Goal: Check status: Check status

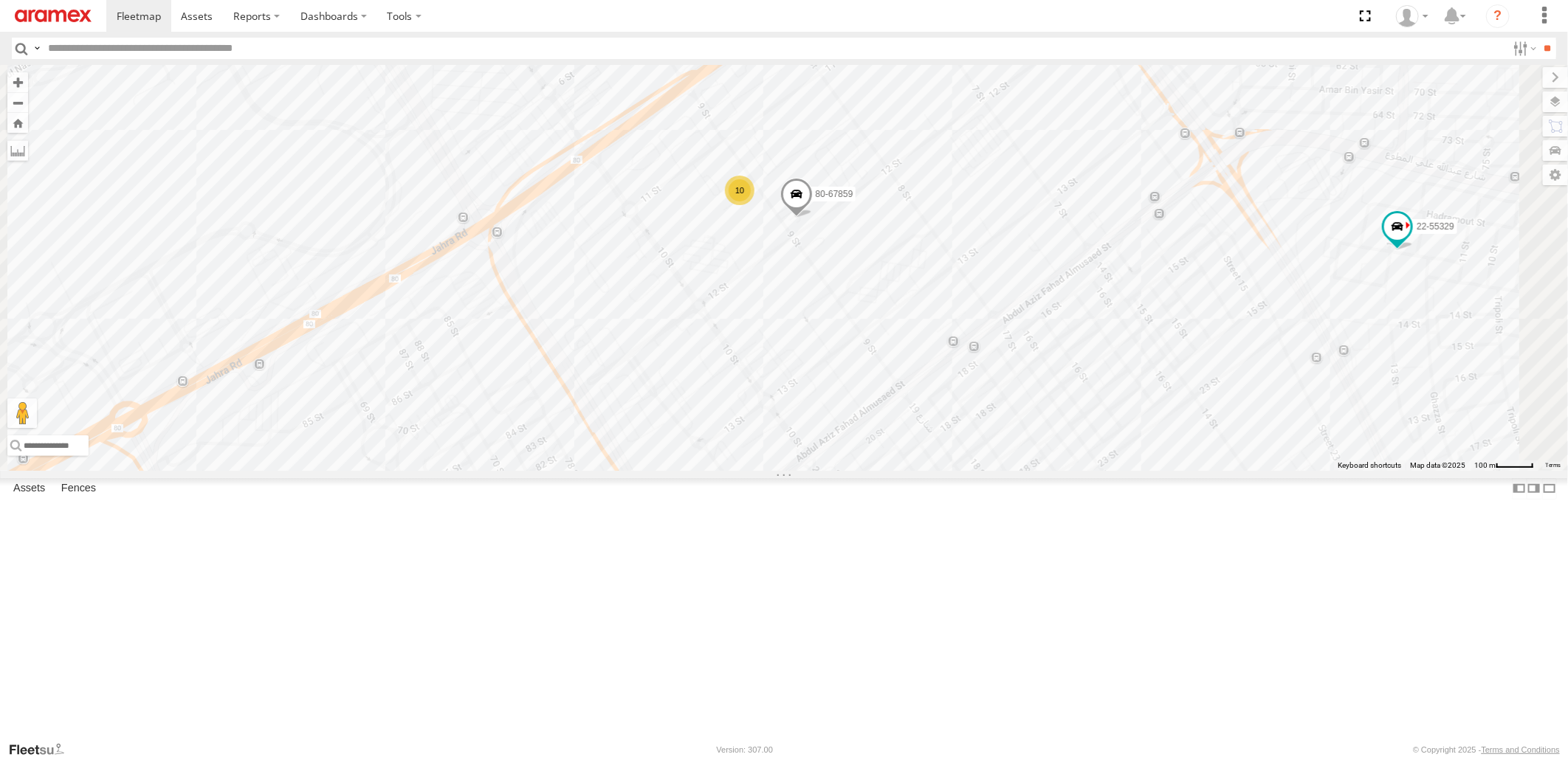
drag, startPoint x: 948, startPoint y: 234, endPoint x: 941, endPoint y: 392, distance: 158.2
click at [941, 392] on div "22-55056 22-68925 22-68580 22-55058 22-72607 22-68696 19-47201 22-68956 22-6858…" at bounding box center [784, 267] width 1568 height 405
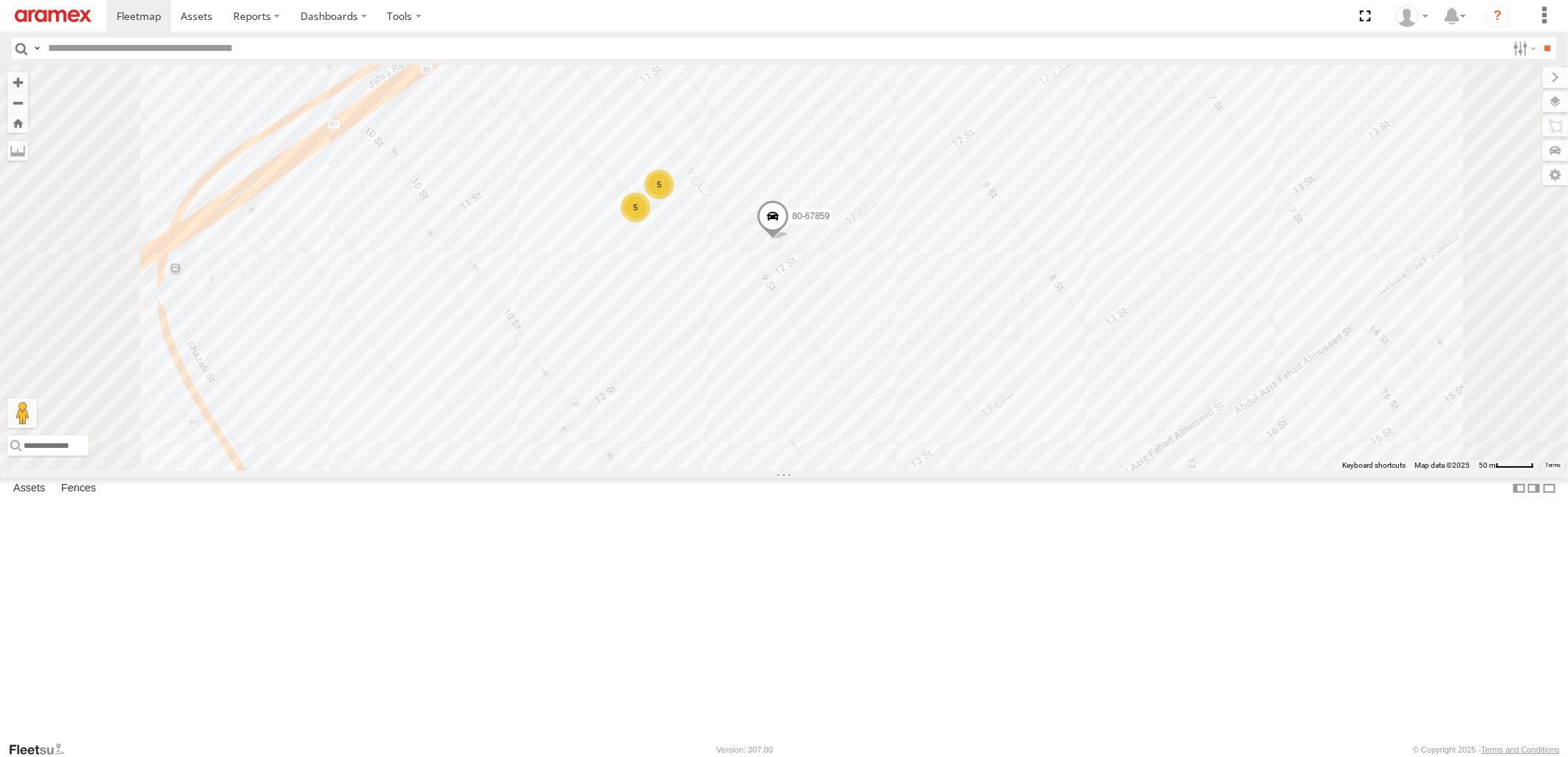
click at [790, 240] on span at bounding box center [773, 219] width 32 height 40
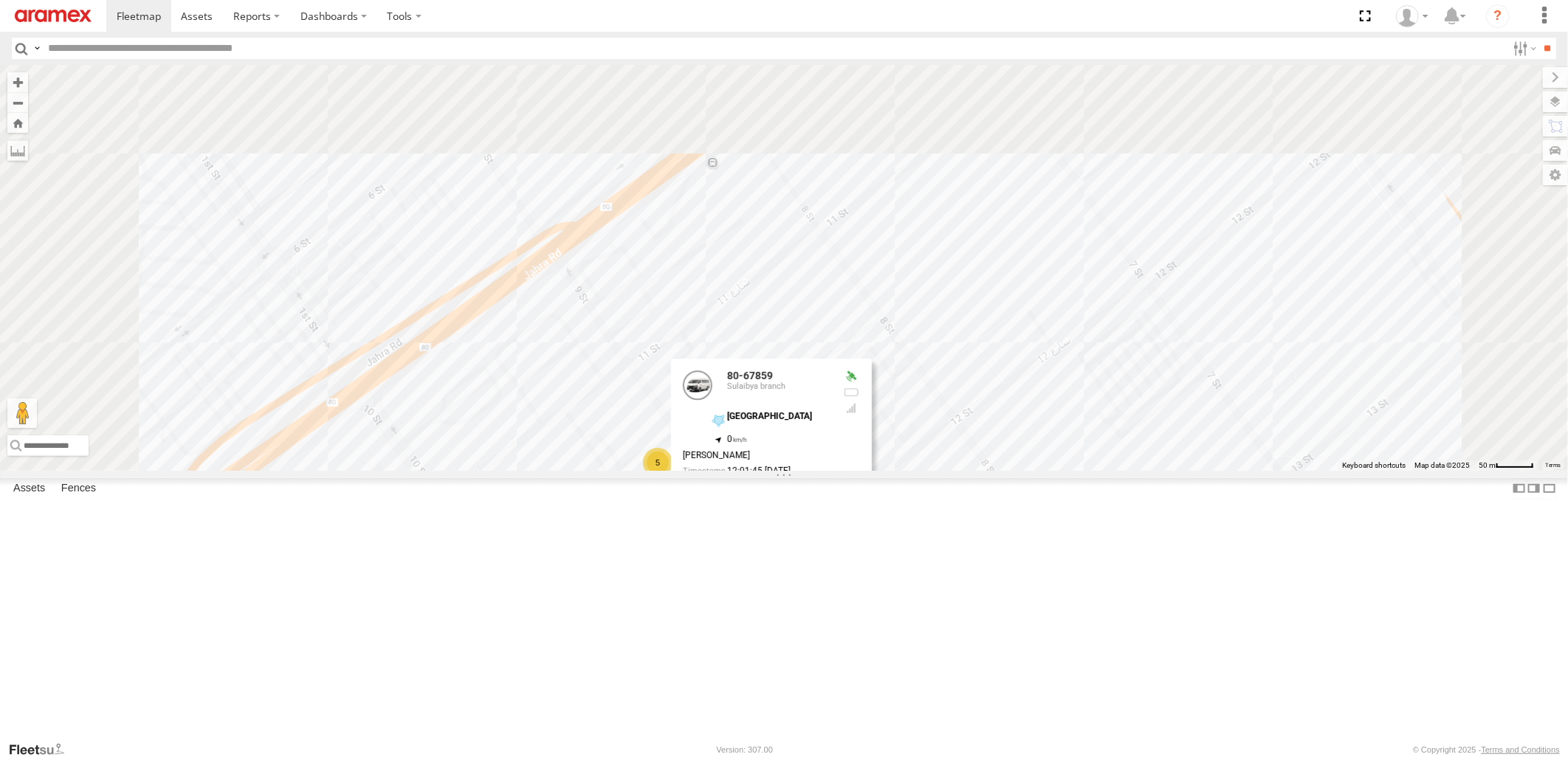
drag, startPoint x: 1126, startPoint y: 251, endPoint x: 1126, endPoint y: 532, distance: 281.0
click at [1126, 470] on div "22-55056 22-68925 22-68580 22-55058 22-72607 22-68696 19-47201 22-68956 22-6858…" at bounding box center [784, 267] width 1568 height 405
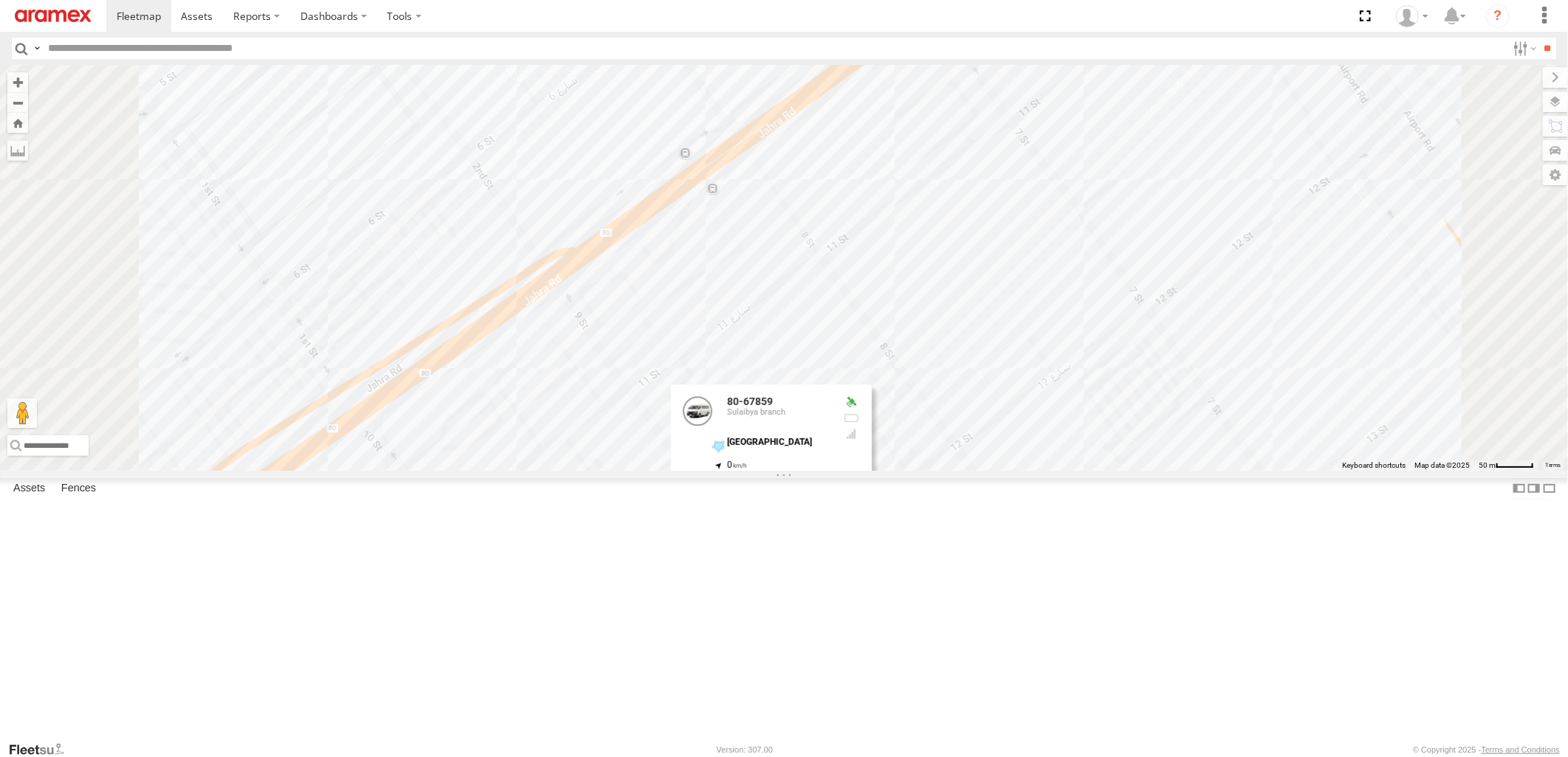
click at [938, 266] on div "22-55056 22-68925 22-68580 22-55058 22-72607 22-68696 19-47201 22-68956 22-6858…" at bounding box center [784, 267] width 1568 height 405
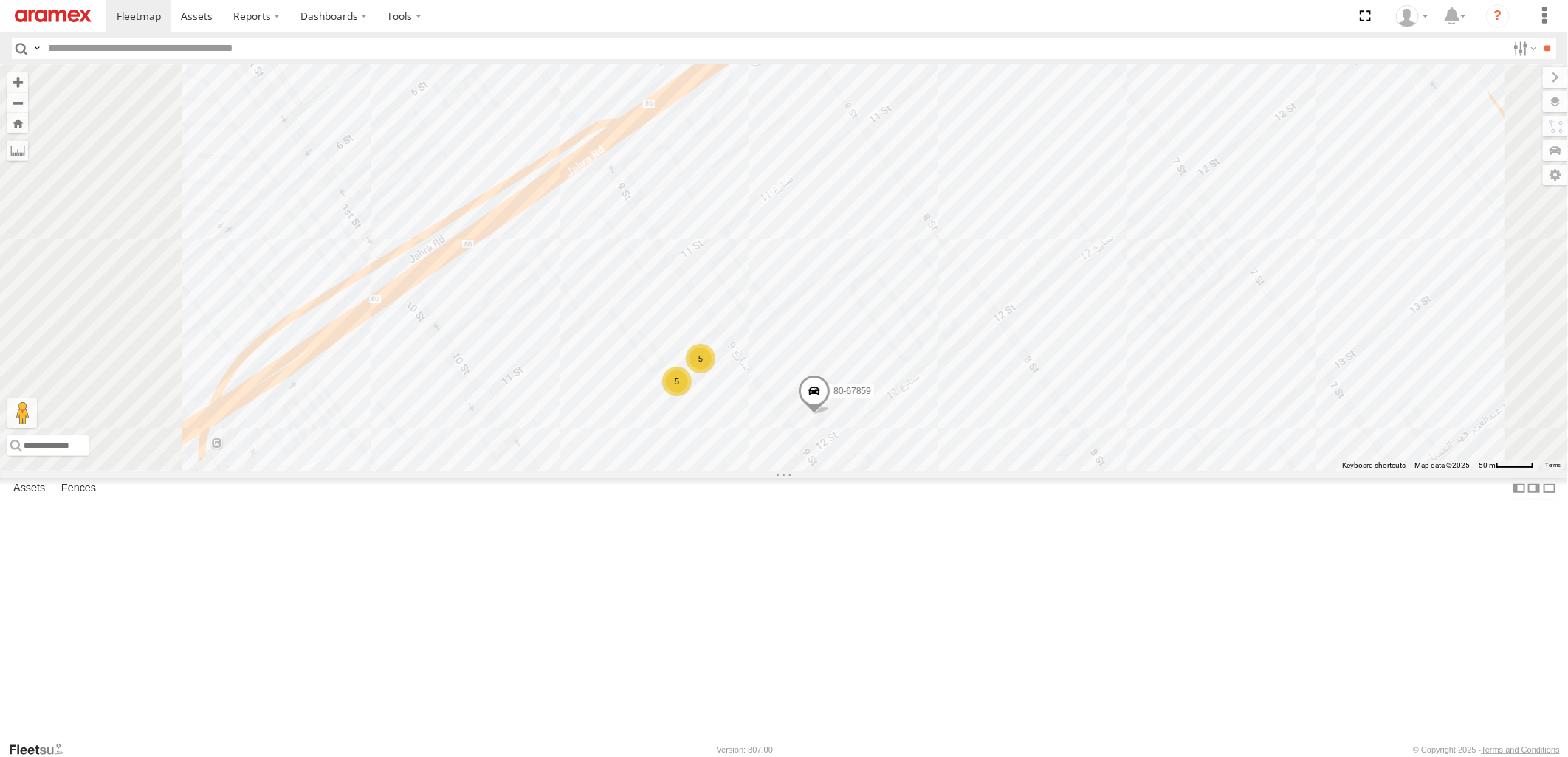
drag, startPoint x: 930, startPoint y: 491, endPoint x: 976, endPoint y: 340, distance: 157.9
click at [976, 340] on div "22-55056 22-68925 22-68580 22-55058 22-72607 22-68696 19-47201 22-68956 22-6858…" at bounding box center [784, 267] width 1568 height 405
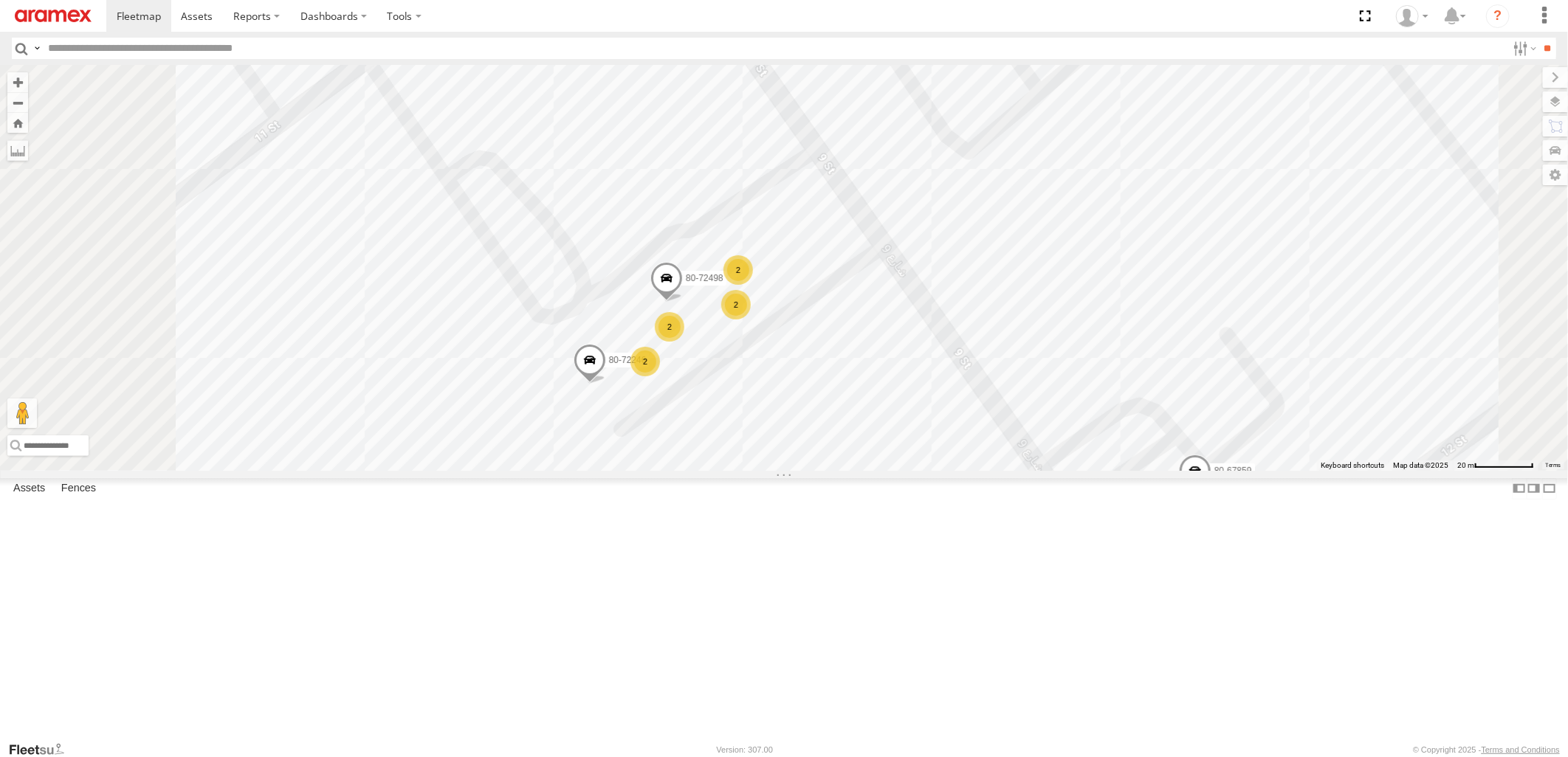
drag, startPoint x: 906, startPoint y: 496, endPoint x: 1019, endPoint y: 396, distance: 150.9
click at [1019, 396] on div "22-55056 22-68925 22-68580 22-55058 22-72607 22-68696 19-47201 22-68956 22-6858…" at bounding box center [784, 267] width 1568 height 405
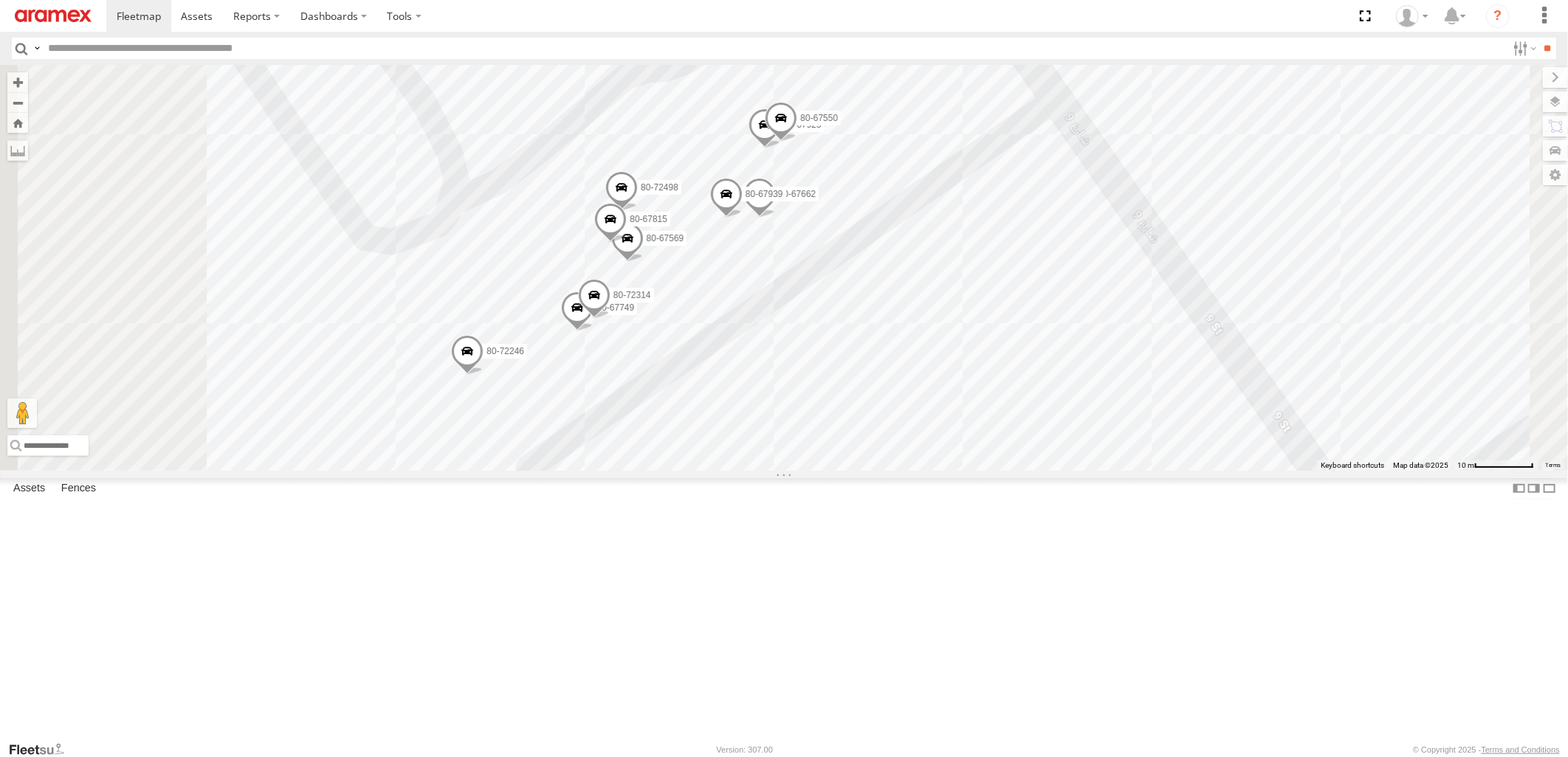
drag, startPoint x: 960, startPoint y: 472, endPoint x: 1056, endPoint y: 381, distance: 132.3
click at [1056, 381] on div "22-55056 22-68925 22-68580 22-55058 22-72607 22-68696 19-47201 22-68956 22-6858…" at bounding box center [784, 267] width 1568 height 405
click at [484, 374] on span at bounding box center [467, 353] width 32 height 40
click at [1412, 207] on div "22-55056 22-68925 22-68580 22-55058 22-72607 22-68696 19-47201 22-68956 22-6858…" at bounding box center [784, 267] width 1568 height 405
click at [593, 330] on span at bounding box center [577, 309] width 32 height 40
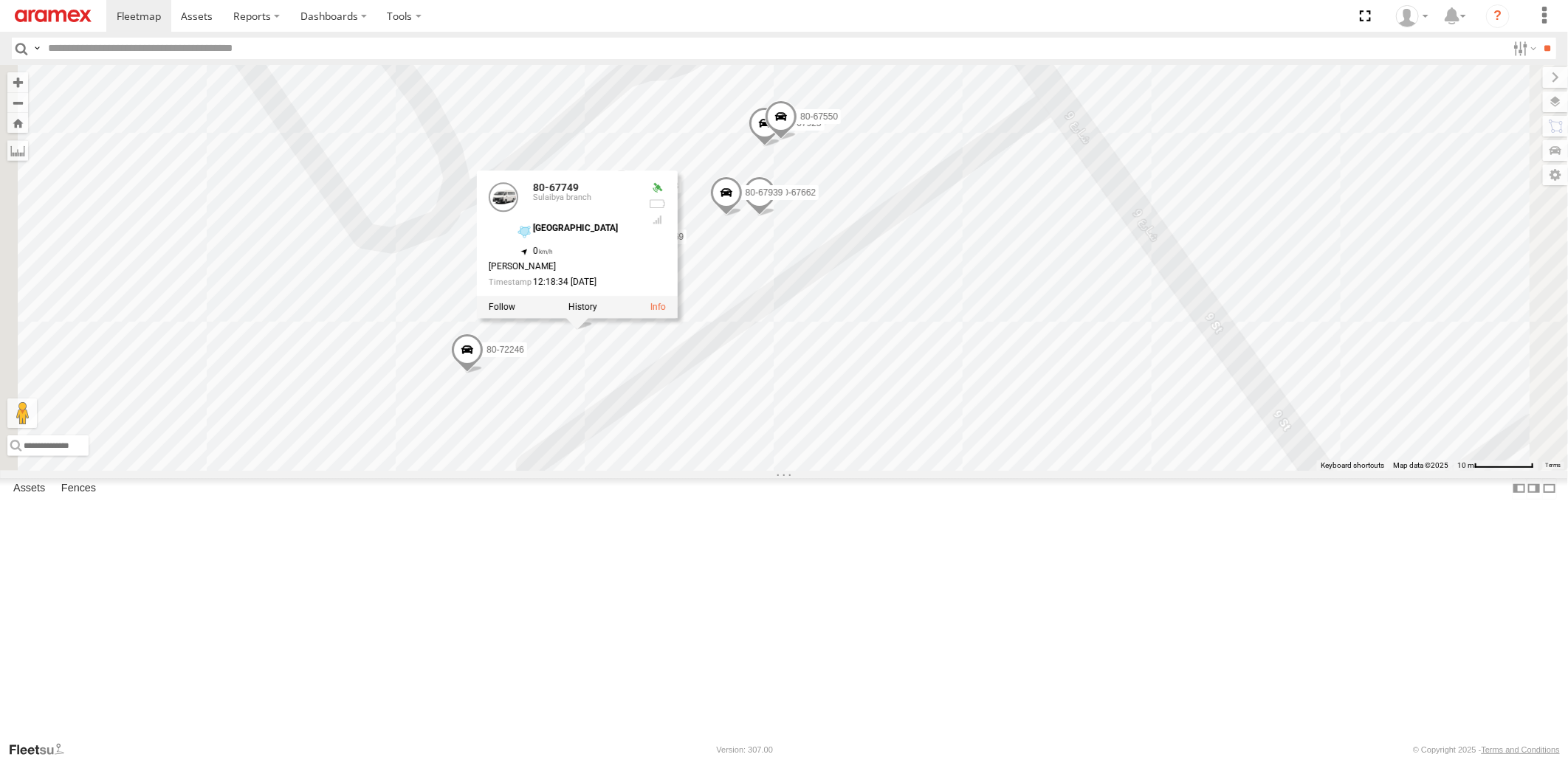
click at [1376, 261] on div "22-55056 22-68925 22-68580 22-55058 22-72607 22-68696 19-47201 22-68956 22-6858…" at bounding box center [784, 267] width 1568 height 405
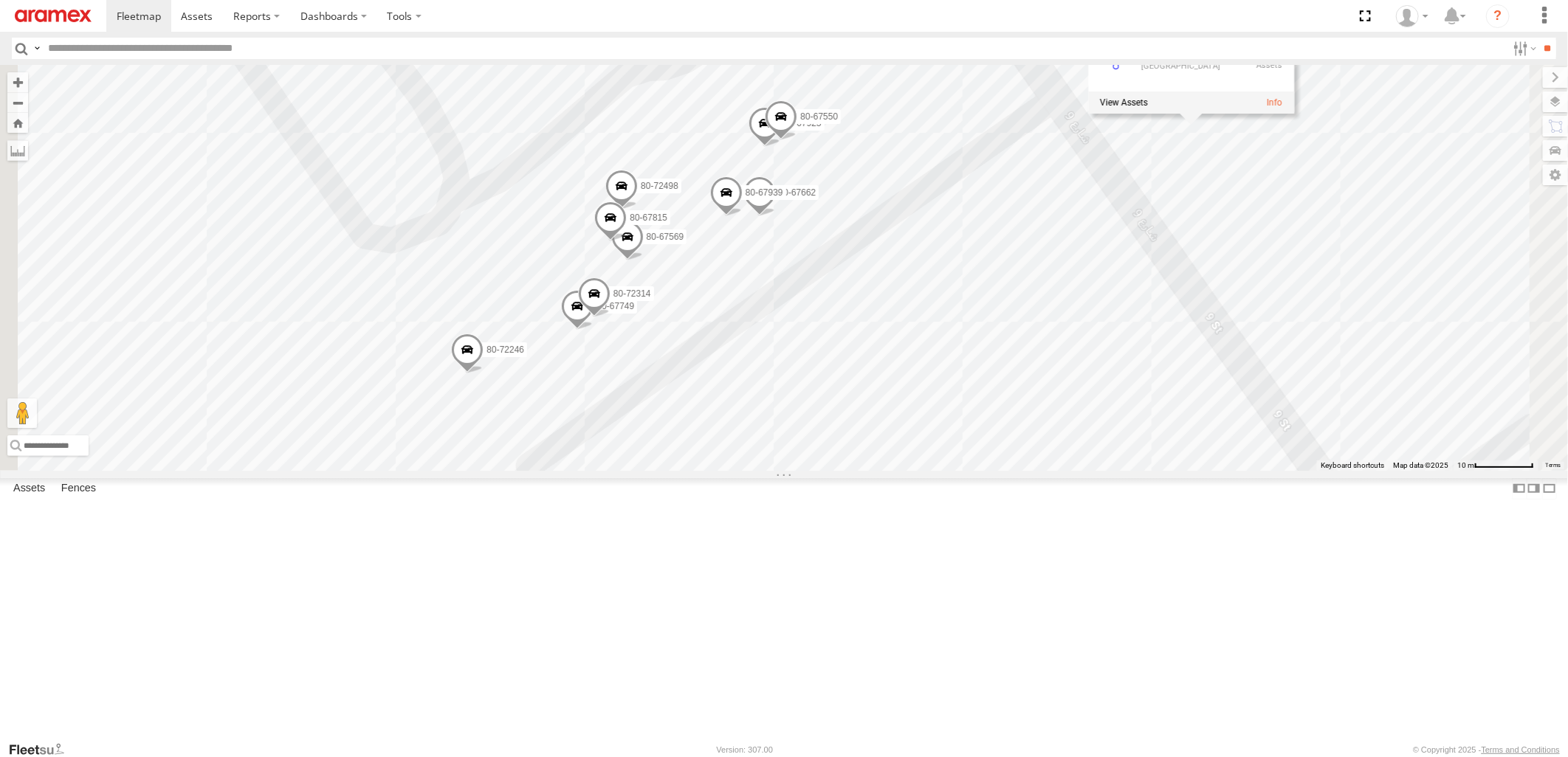
click at [610, 317] on span at bounding box center [594, 297] width 32 height 40
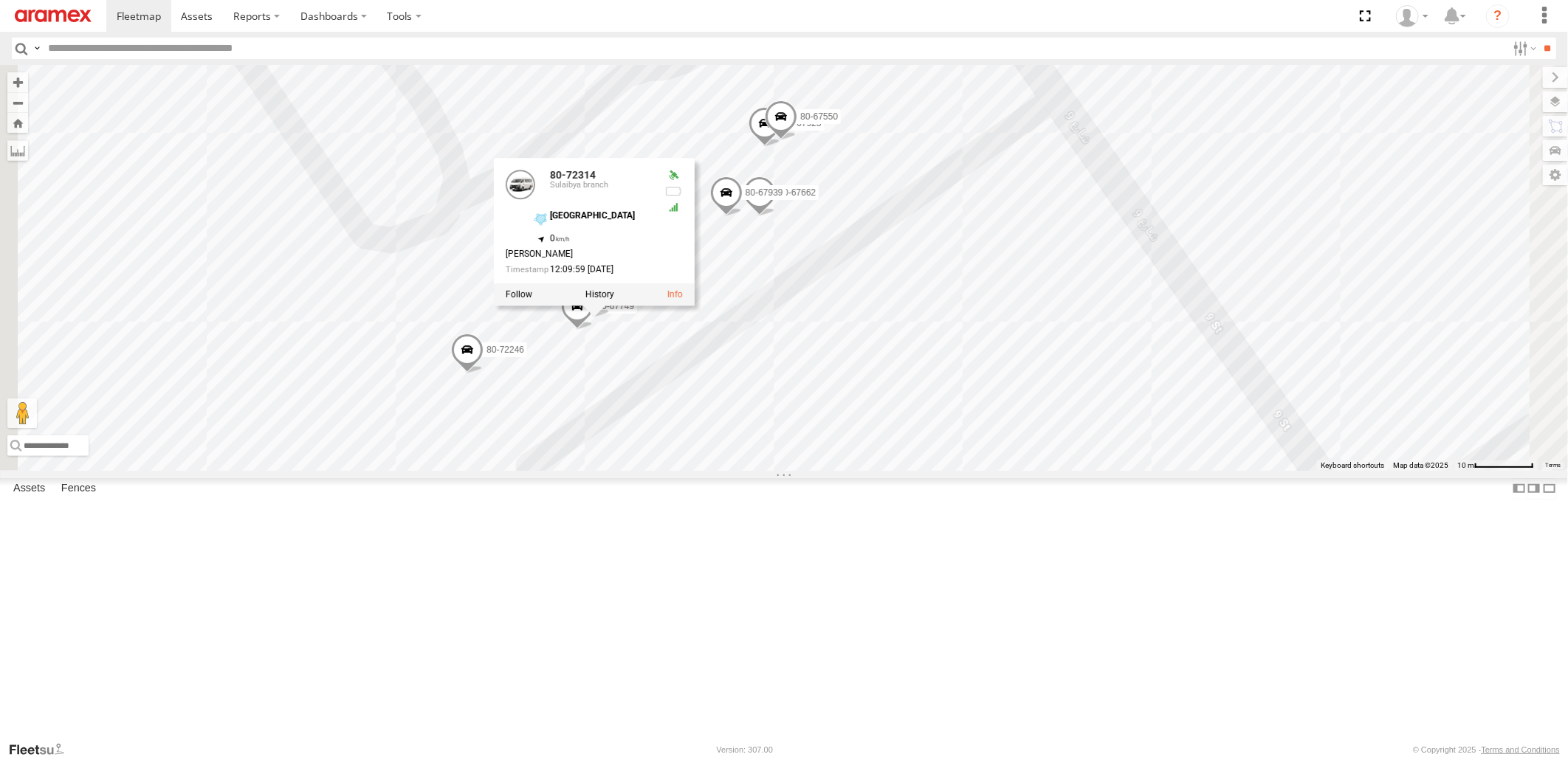
click at [1378, 266] on div "22-55056 22-68925 22-68580 22-55058 22-72607 22-68696 19-47201 22-68956 22-6858…" at bounding box center [784, 267] width 1568 height 405
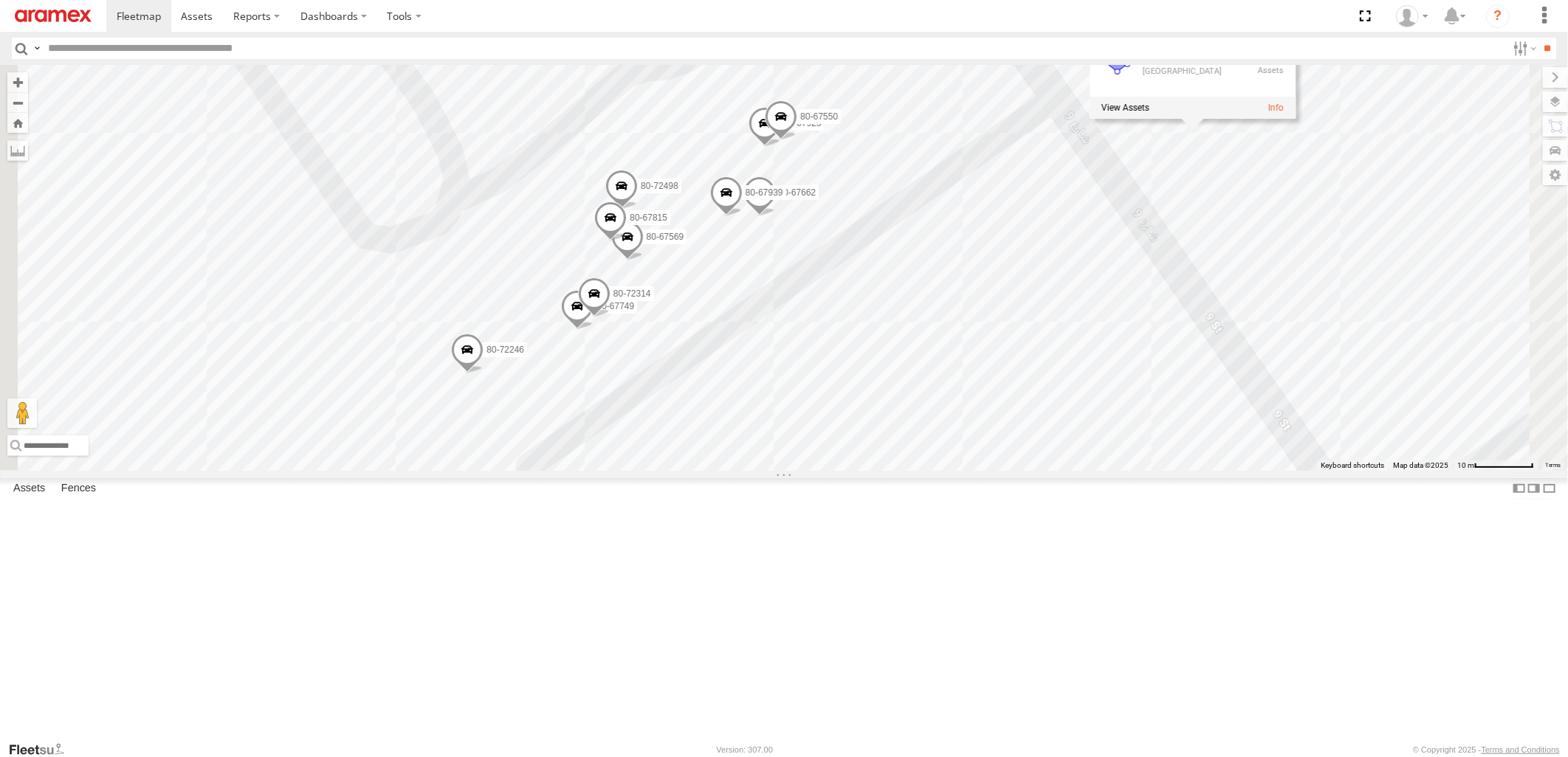
click at [643, 260] on span at bounding box center [627, 240] width 32 height 40
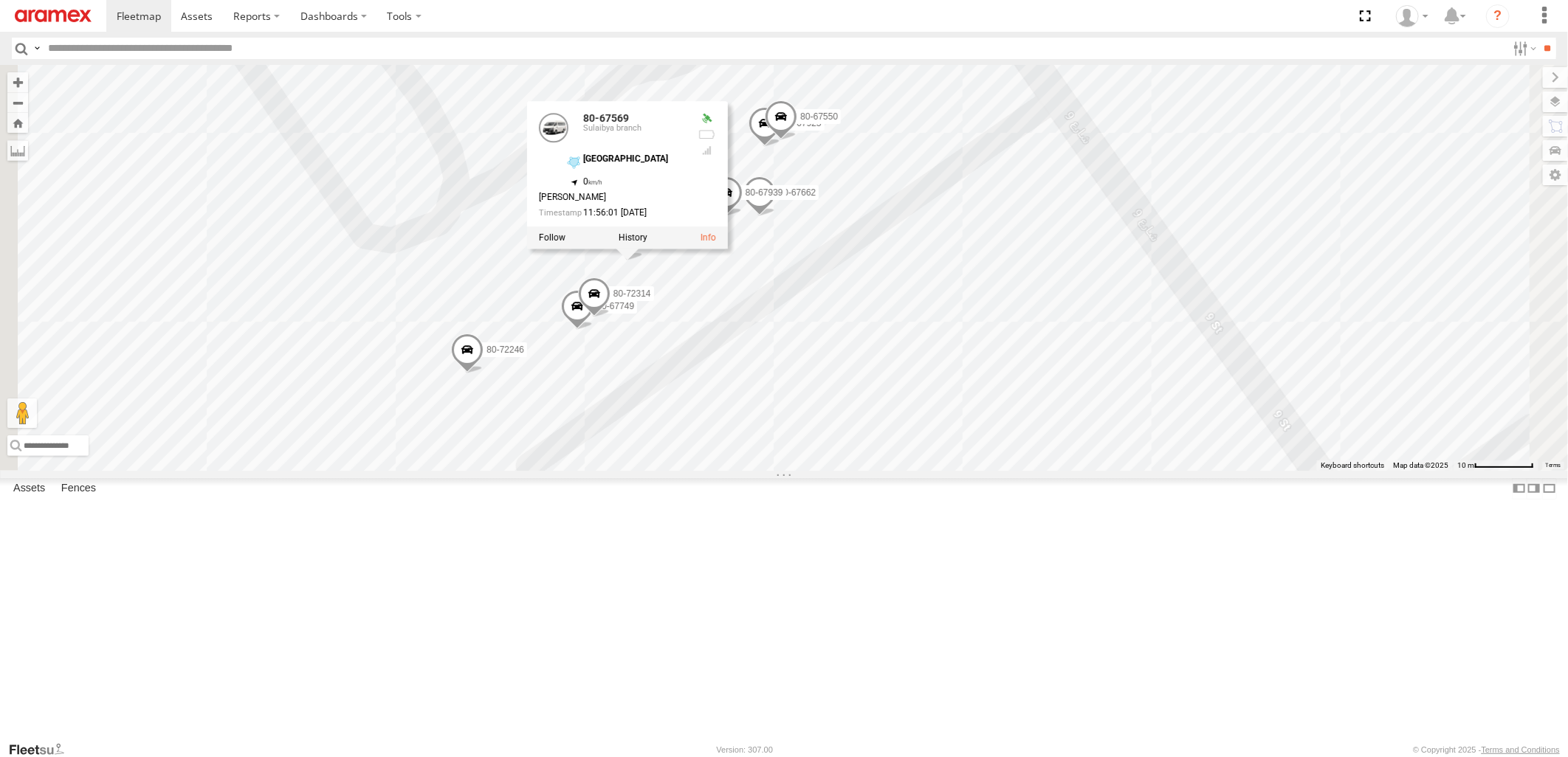
click at [1389, 279] on div "22-55056 22-68925 22-68580 22-55058 22-72607 22-68696 19-47201 22-68956 22-6858…" at bounding box center [784, 267] width 1568 height 405
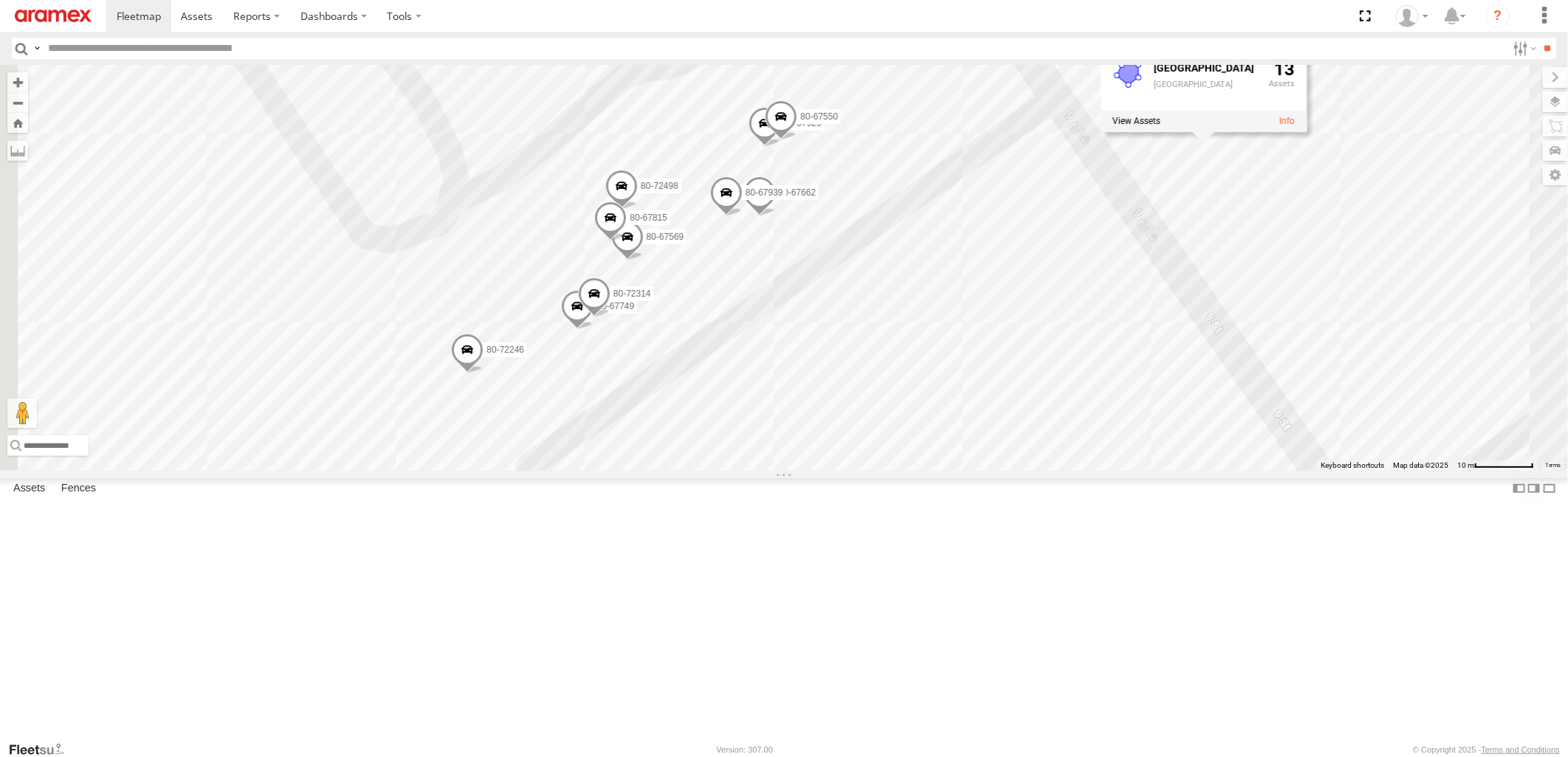
click at [626, 241] on span at bounding box center [610, 221] width 32 height 40
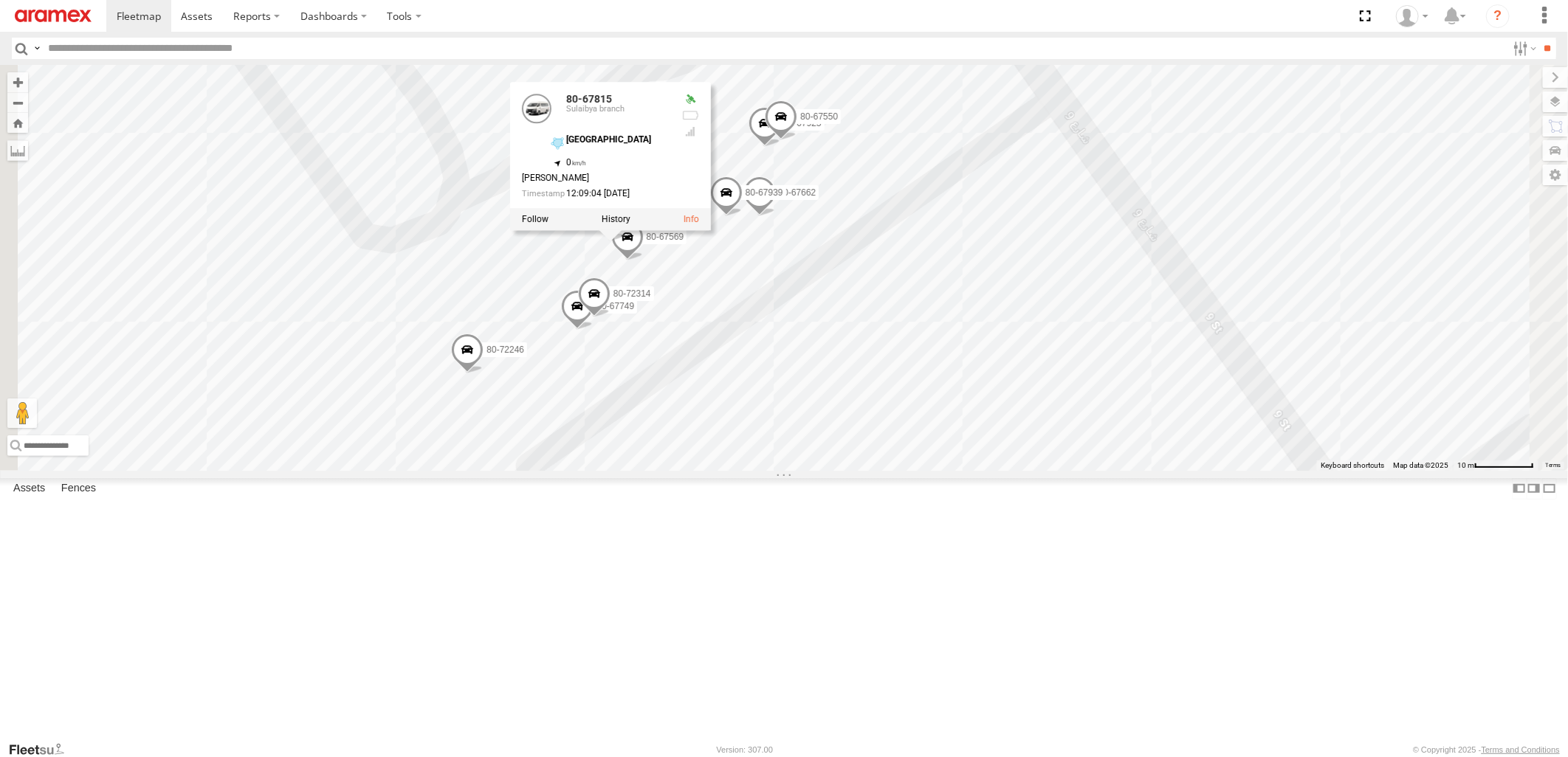
click at [1374, 241] on div "22-55056 22-68925 22-68580 22-55058 22-72607 22-68696 19-47201 22-68956 22-6858…" at bounding box center [784, 267] width 1568 height 405
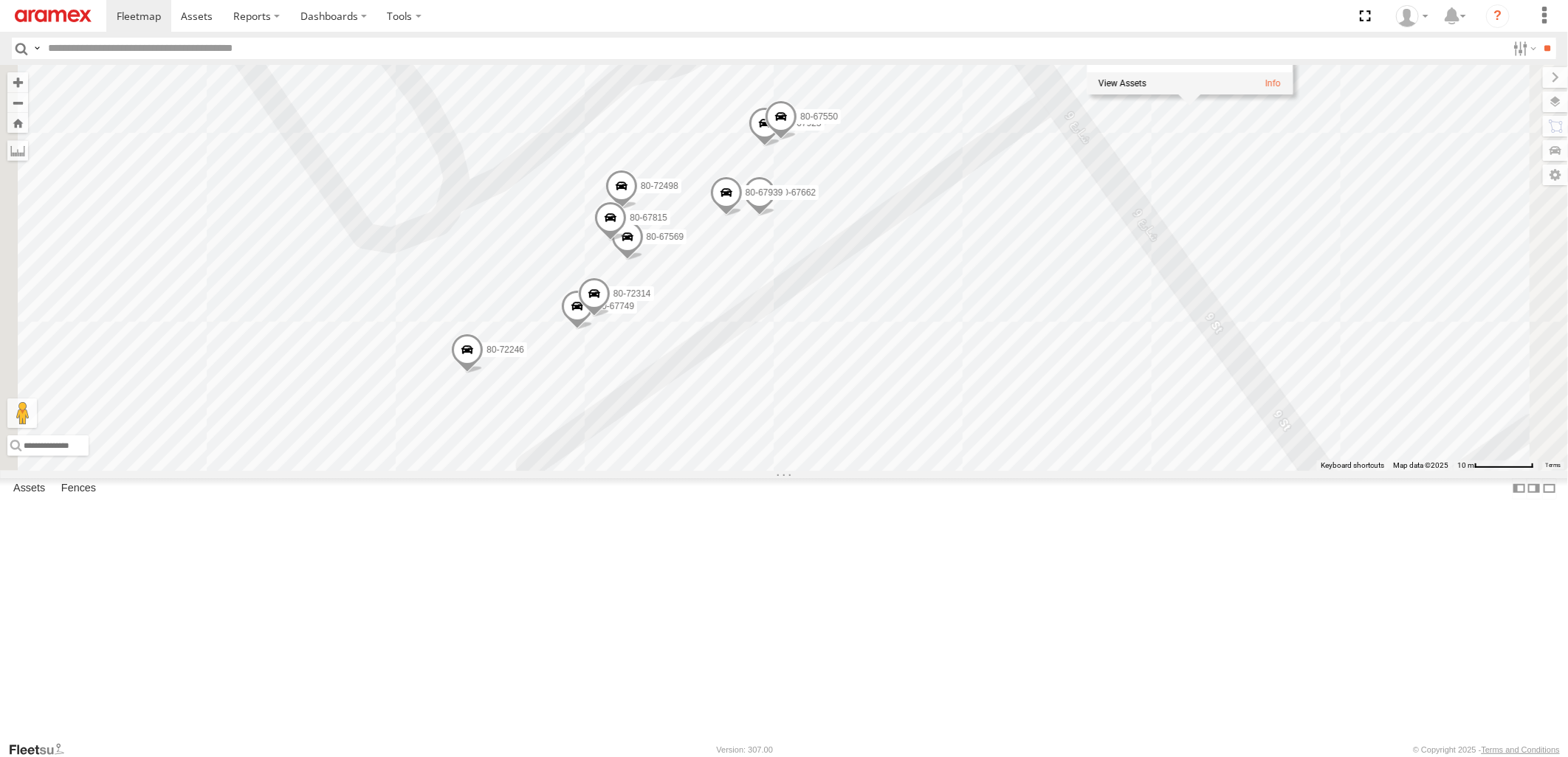
click at [637, 210] on span at bounding box center [621, 189] width 32 height 40
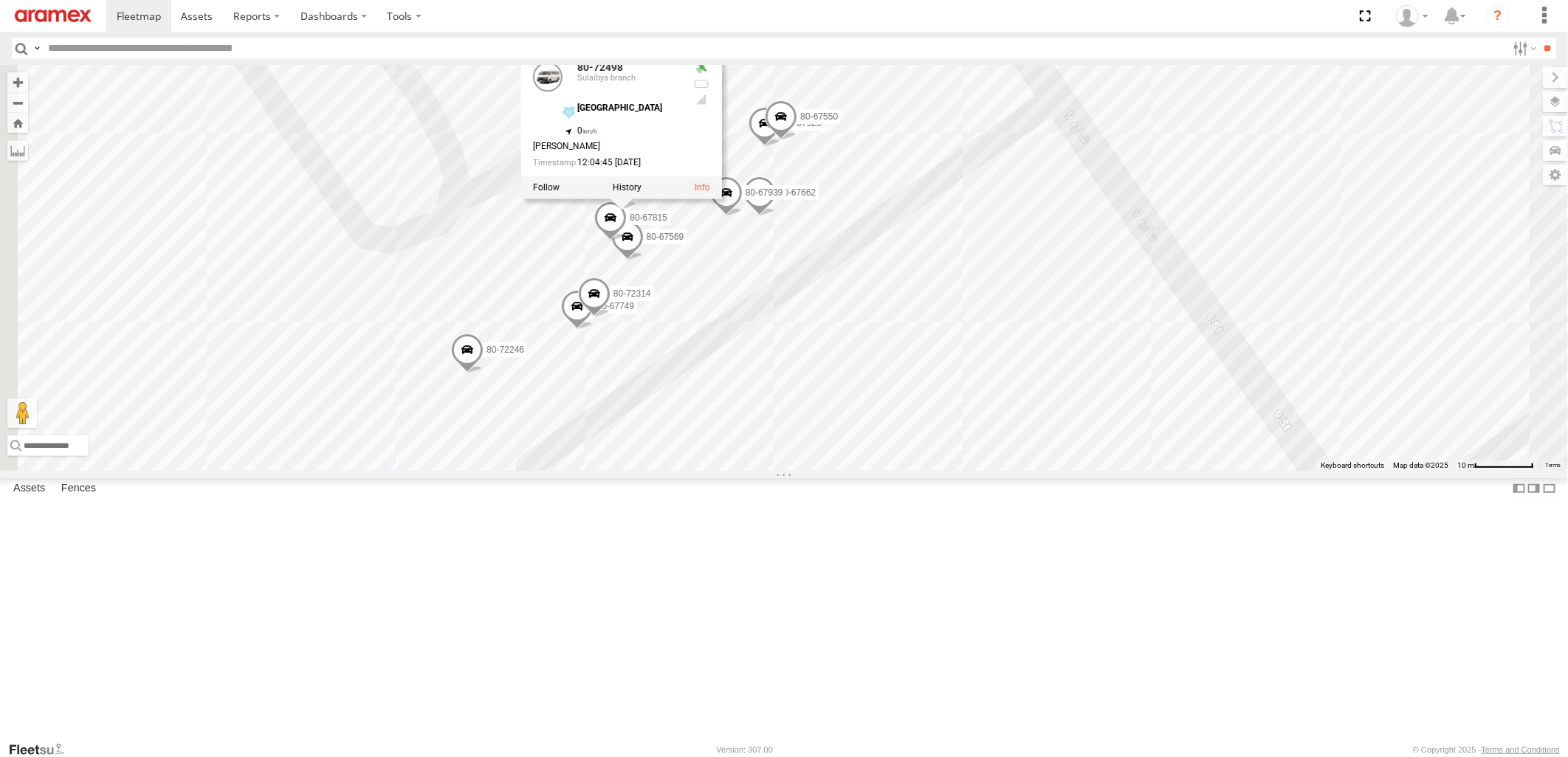
click at [1405, 241] on div "22-55056 22-68925 22-68580 22-55058 22-72607 22-68696 19-47201 22-68956 22-6858…" at bounding box center [784, 267] width 1568 height 405
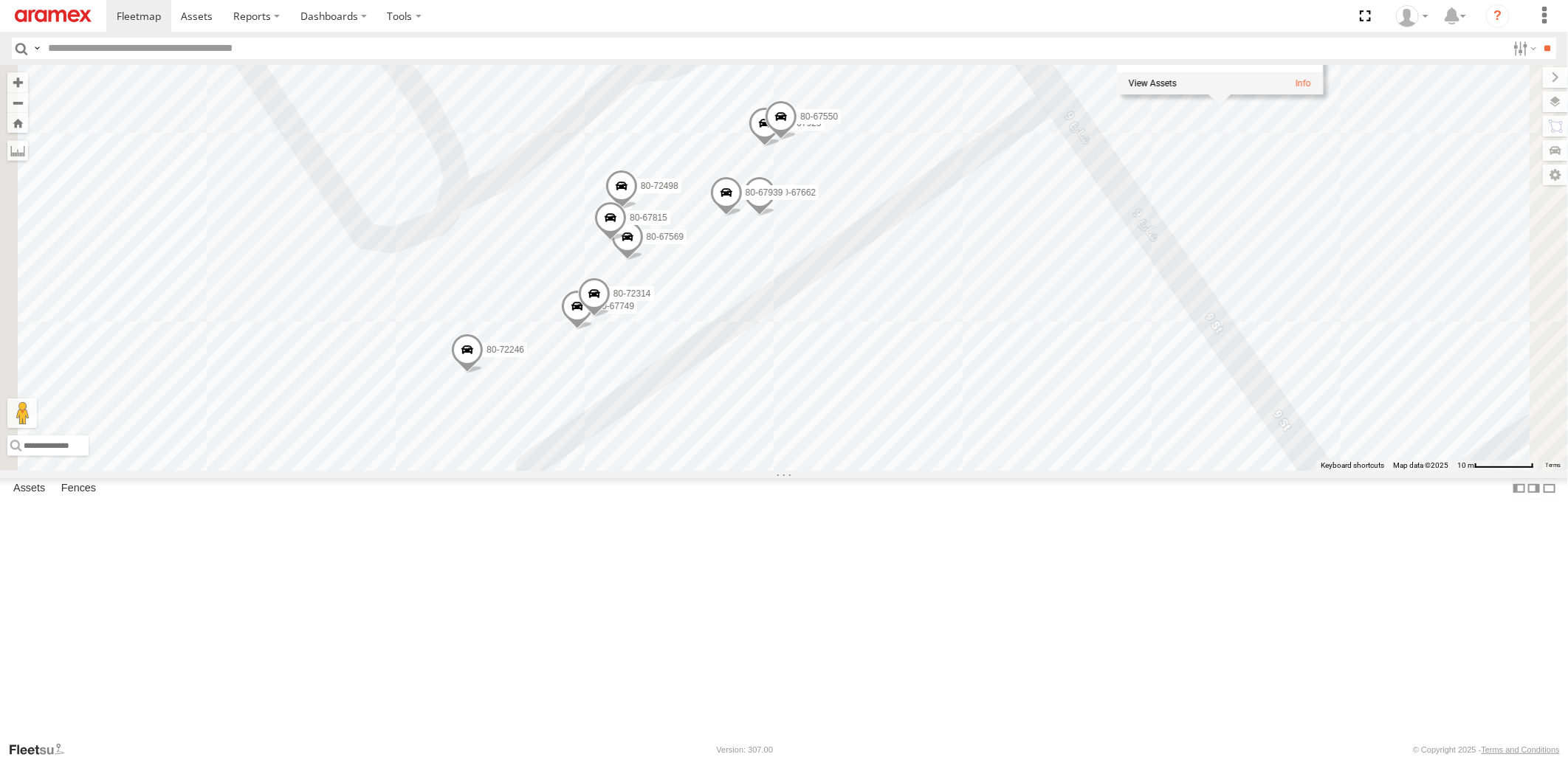
click at [743, 217] on span at bounding box center [727, 196] width 32 height 40
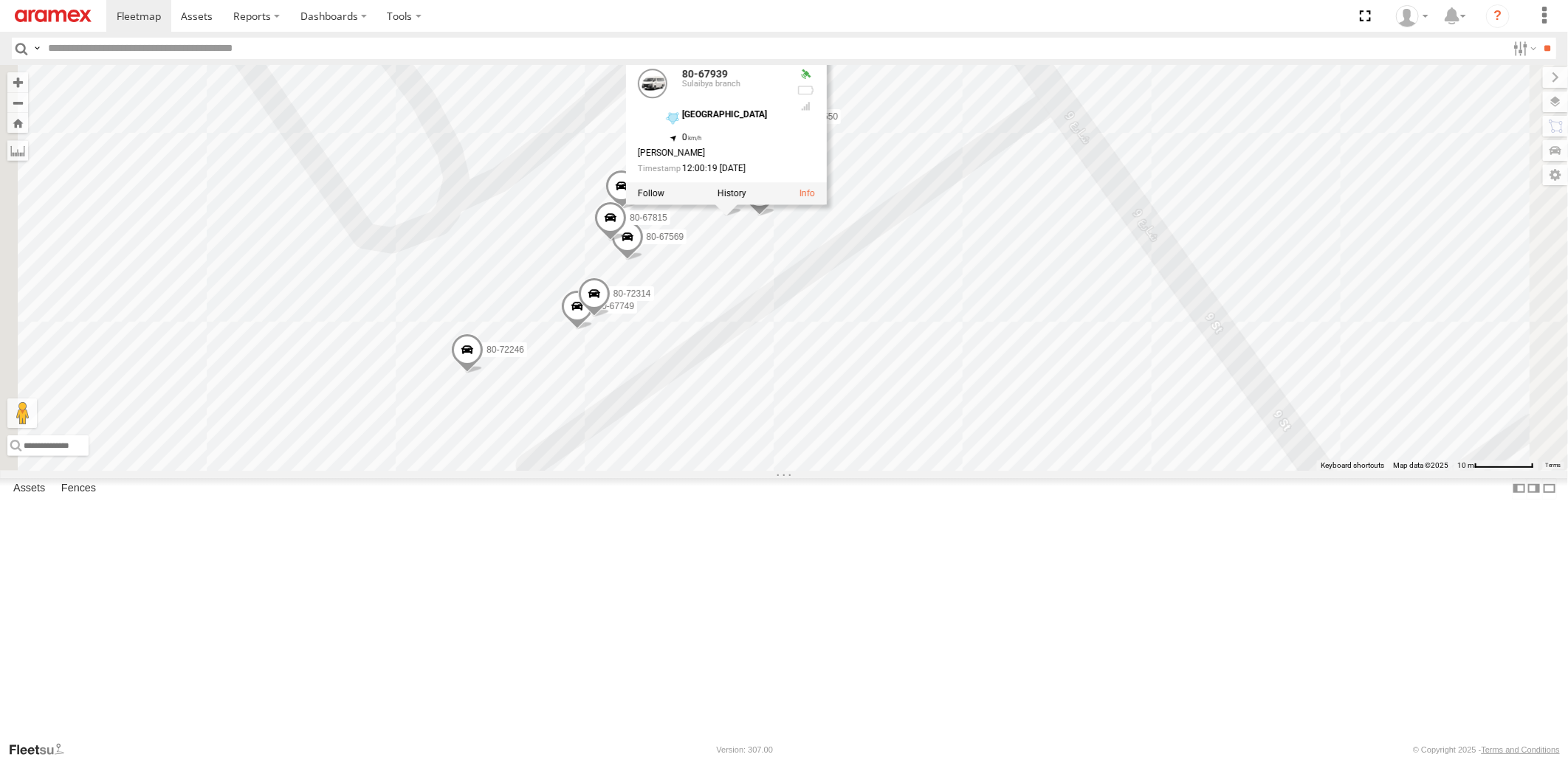
click at [1320, 240] on div "22-55056 22-68925 22-68580 22-55058 22-72607 22-68696 19-47201 22-68956 22-6858…" at bounding box center [784, 267] width 1568 height 405
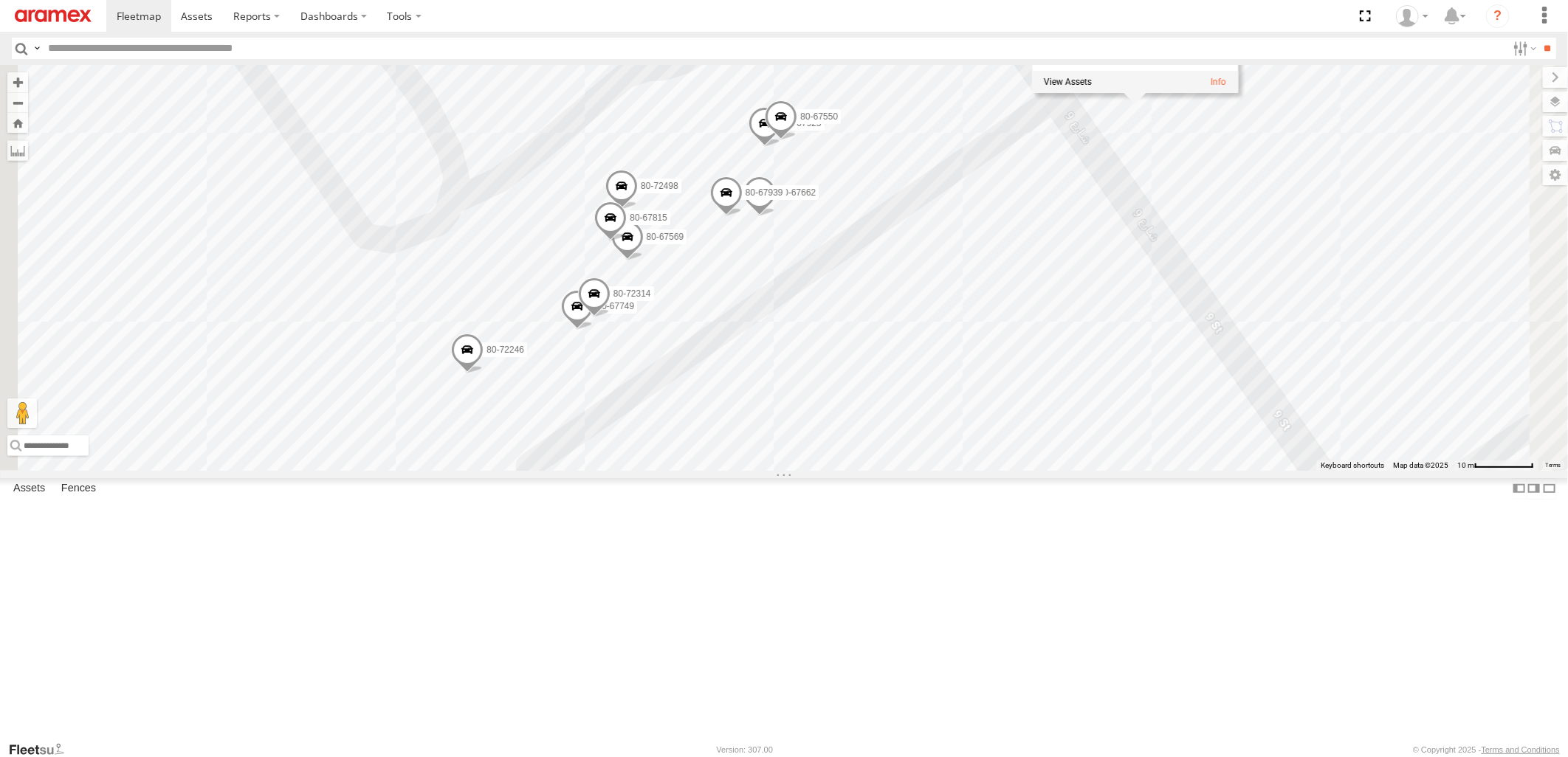
click at [797, 140] on span at bounding box center [781, 120] width 32 height 40
click at [1341, 205] on div "22-55056 22-68925 22-68580 22-55058 22-72607 22-68696 19-47201 22-68956 22-6858…" at bounding box center [784, 267] width 1568 height 405
click at [781, 147] on span at bounding box center [765, 127] width 32 height 40
click at [1310, 202] on div "22-55056 22-68925 22-68580 22-55058 22-72607 22-68696 19-47201 22-68956 22-6858…" at bounding box center [784, 267] width 1568 height 405
click at [797, 140] on span at bounding box center [781, 120] width 32 height 40
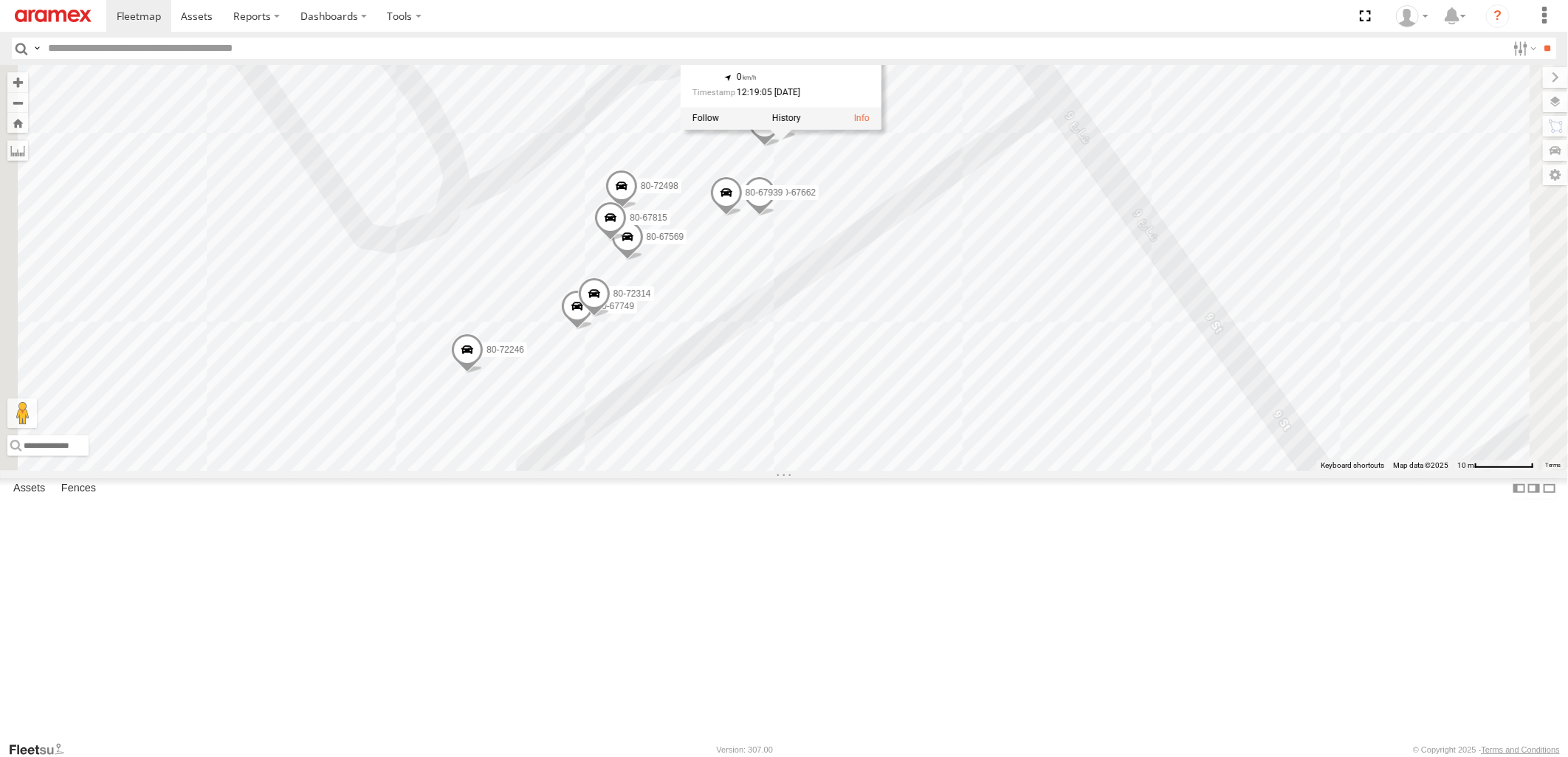
click at [1337, 200] on div "22-55056 22-68925 22-68580 22-55058 22-72607 22-68696 19-47201 22-68956 22-6858…" at bounding box center [784, 267] width 1568 height 405
click at [776, 217] on span at bounding box center [760, 196] width 32 height 40
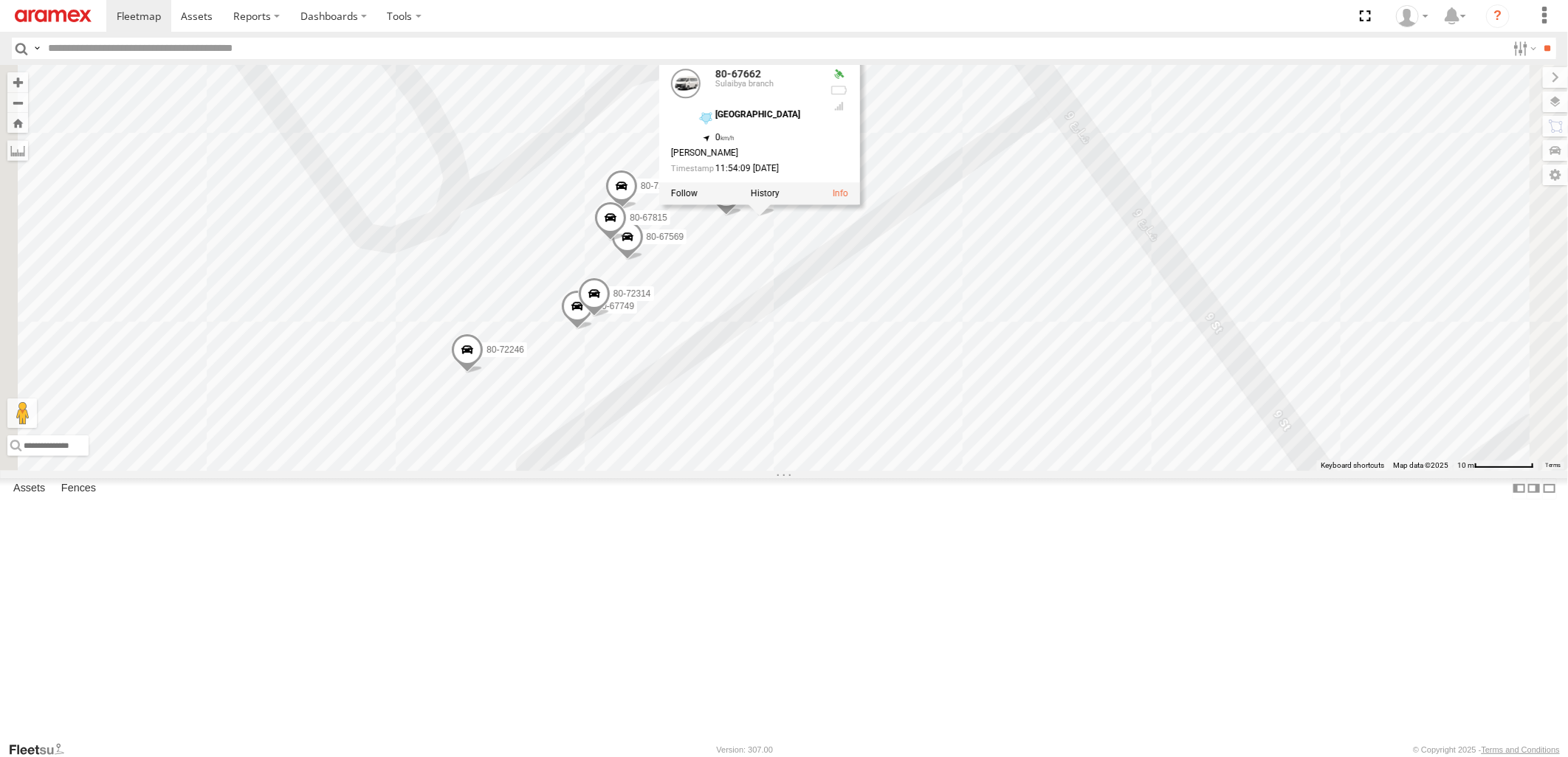
click at [1334, 254] on div "22-55056 22-68925 22-68580 22-55058 22-72607 22-68696 19-47201 22-68956 22-6858…" at bounding box center [784, 267] width 1568 height 405
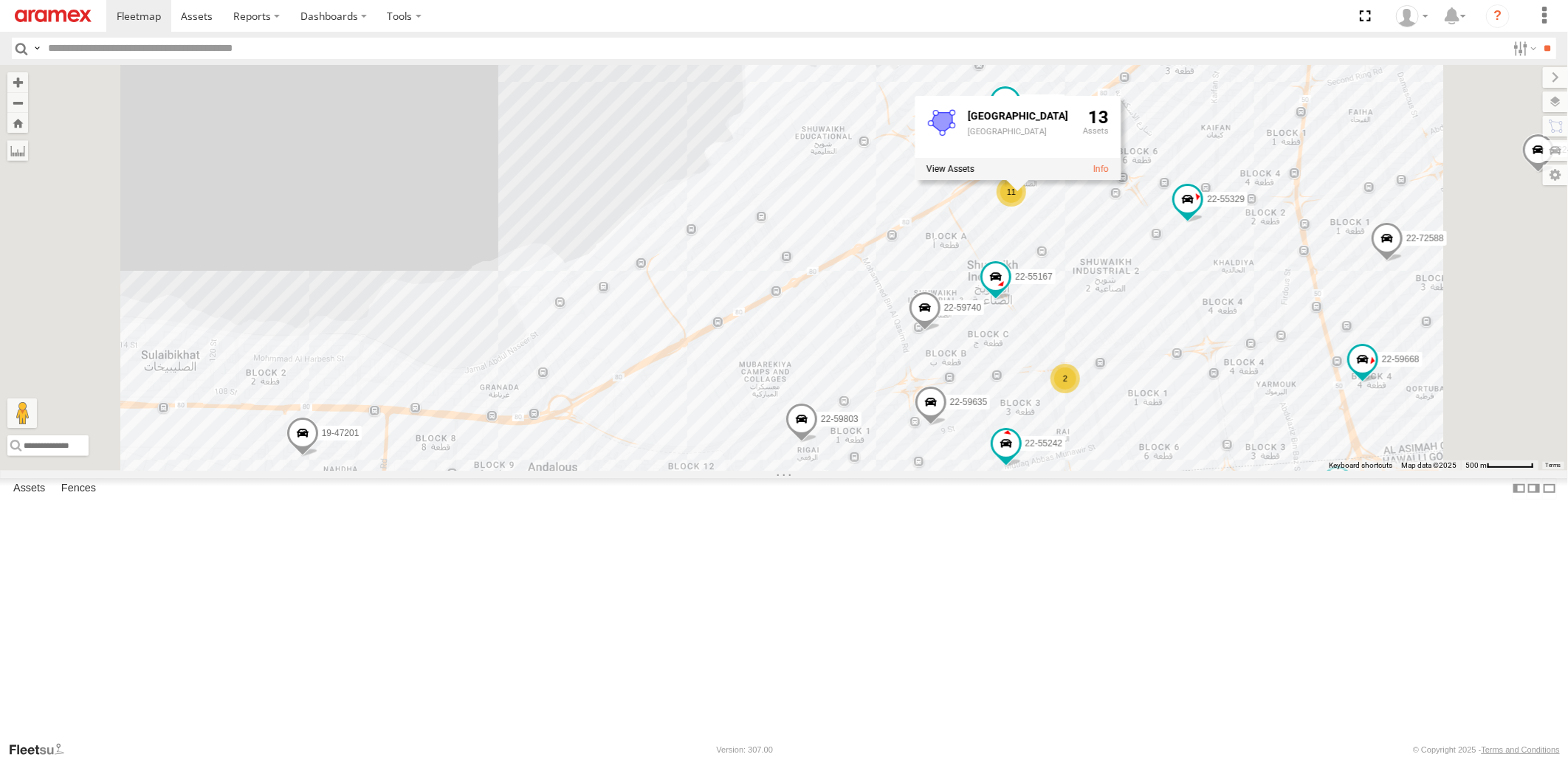
click at [1233, 177] on div "22-55056 22-68925 22-68580 22-55058 22-72607 22-68696 19-47201 22-68956 22-6858…" at bounding box center [784, 267] width 1568 height 405
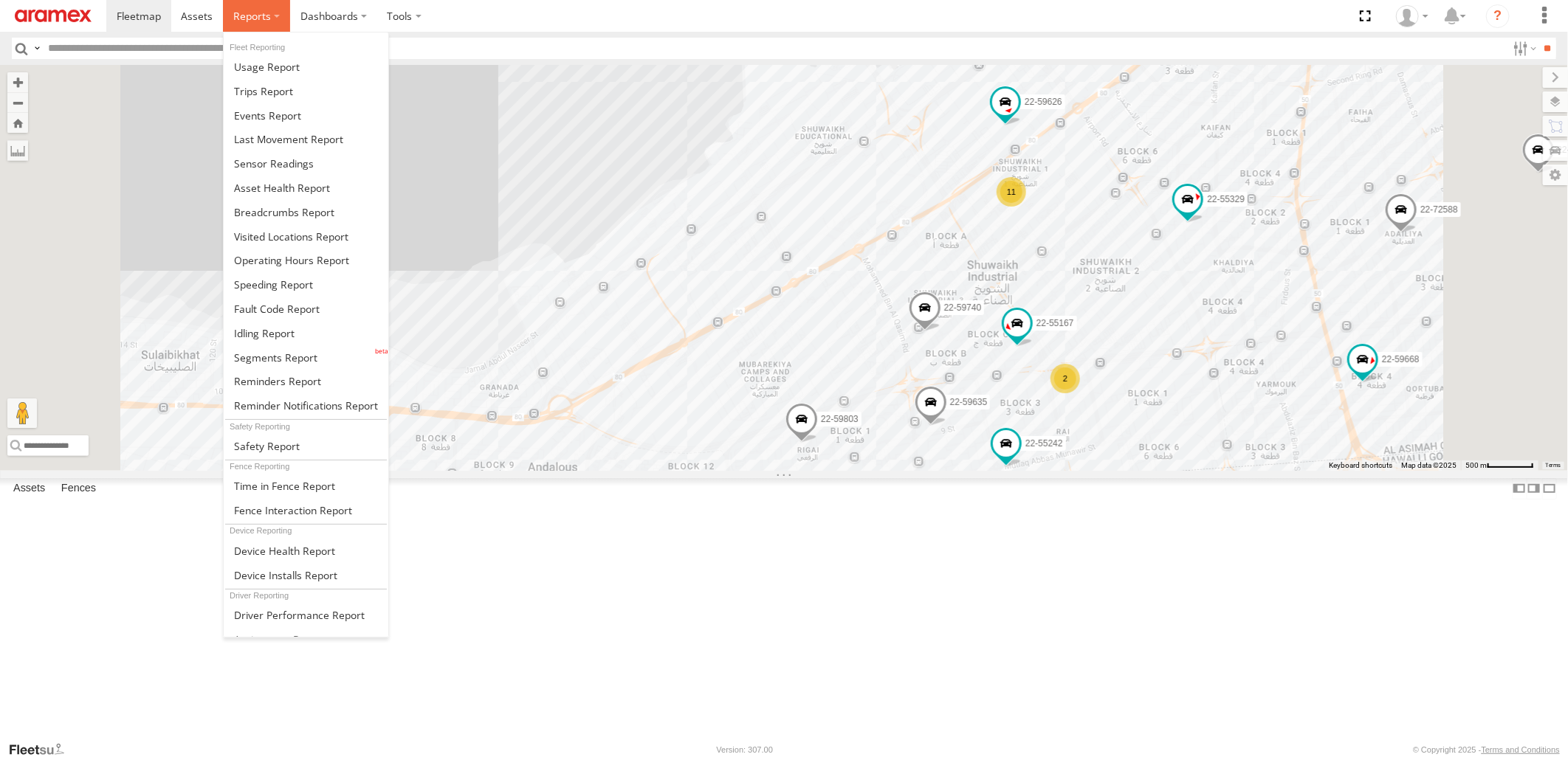
click at [275, 15] on label at bounding box center [256, 15] width 67 height 31
click at [294, 340] on link at bounding box center [306, 333] width 165 height 25
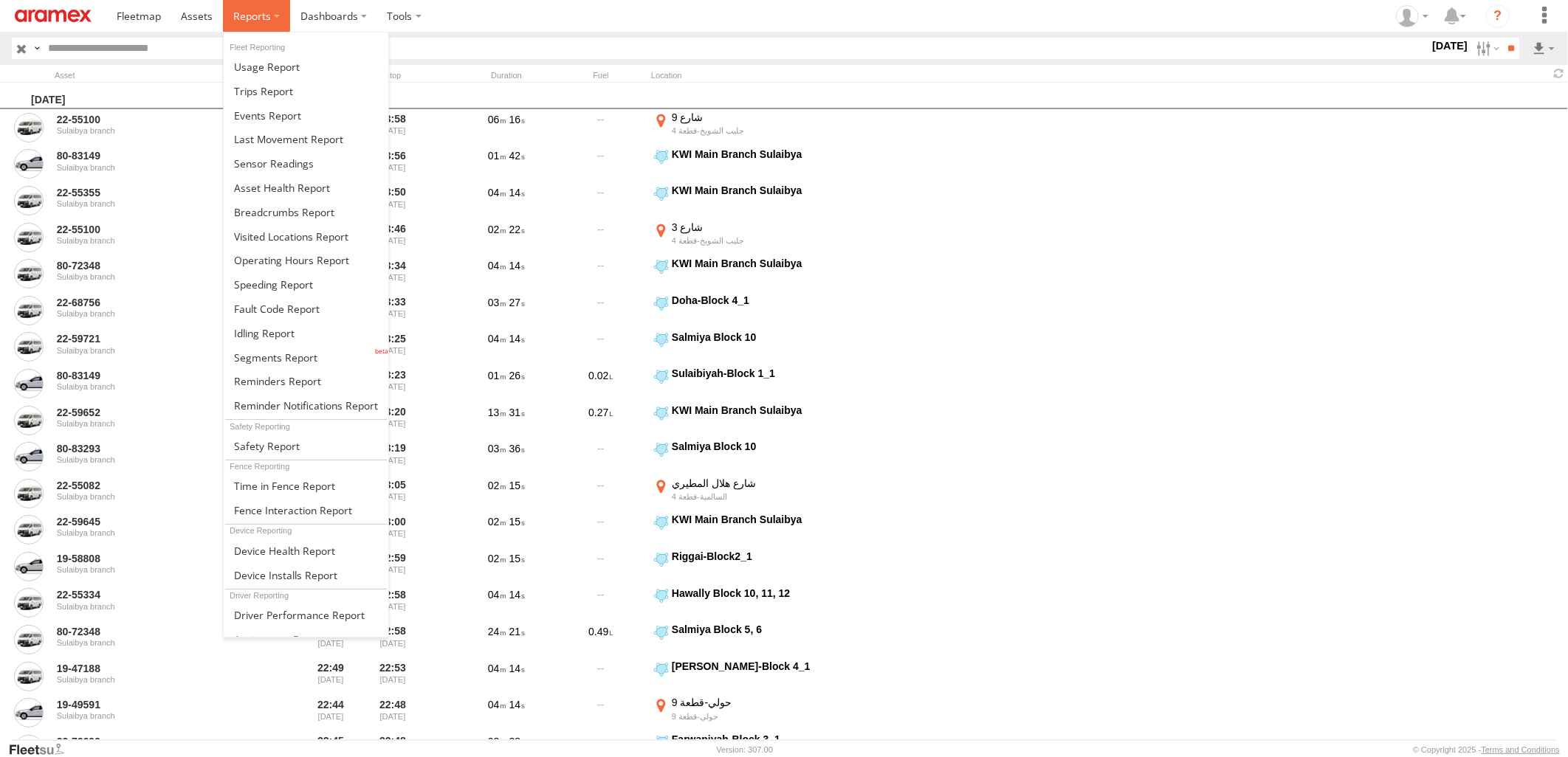
click at [252, 17] on span at bounding box center [252, 15] width 37 height 14
click at [309, 329] on link at bounding box center [306, 333] width 165 height 25
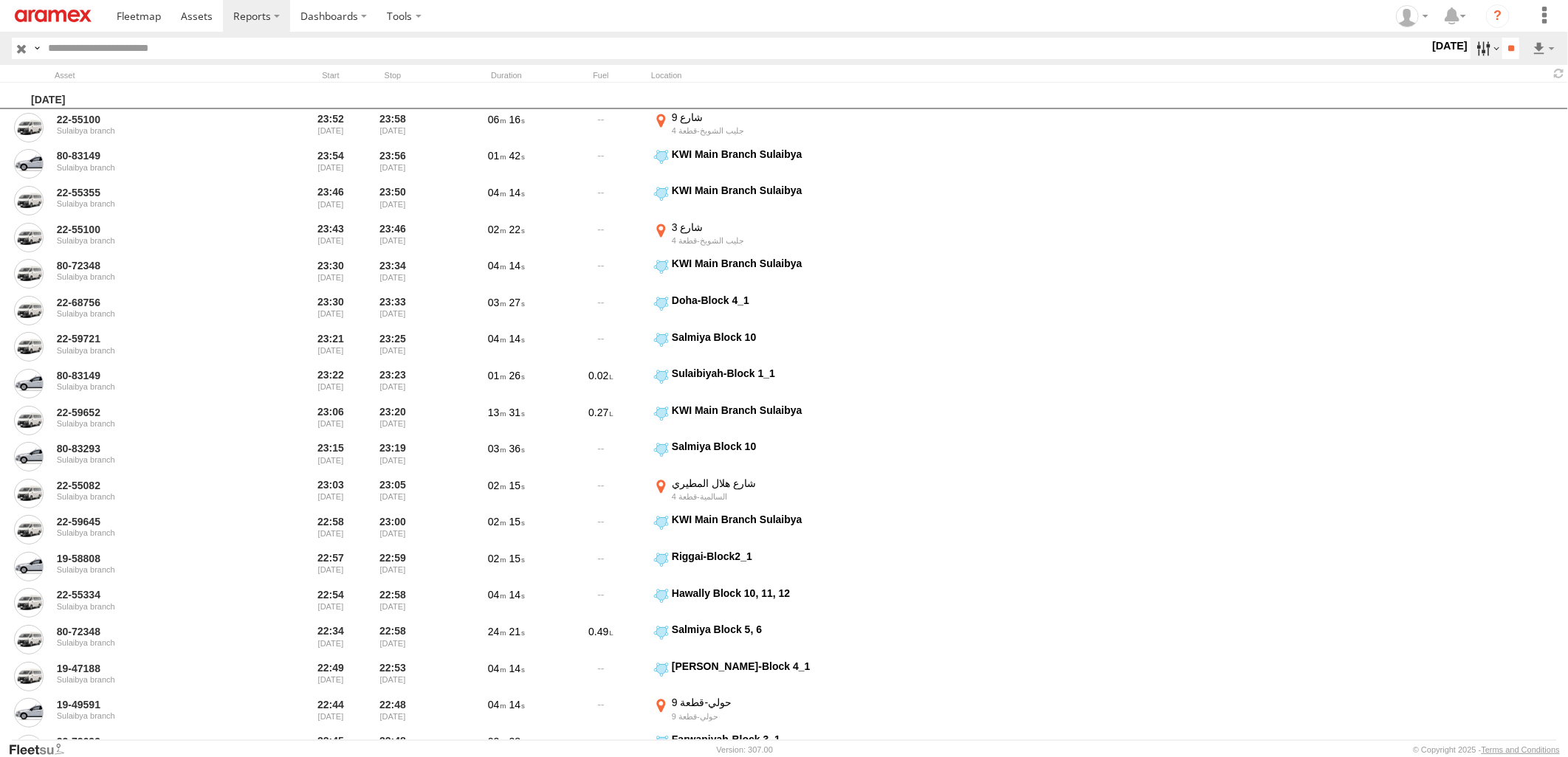
click at [1475, 54] on label at bounding box center [1486, 48] width 31 height 21
click at [0, 0] on label at bounding box center [0, 0] width 0 height 0
click at [0, 0] on span "> 10min" at bounding box center [0, 0] width 0 height 0
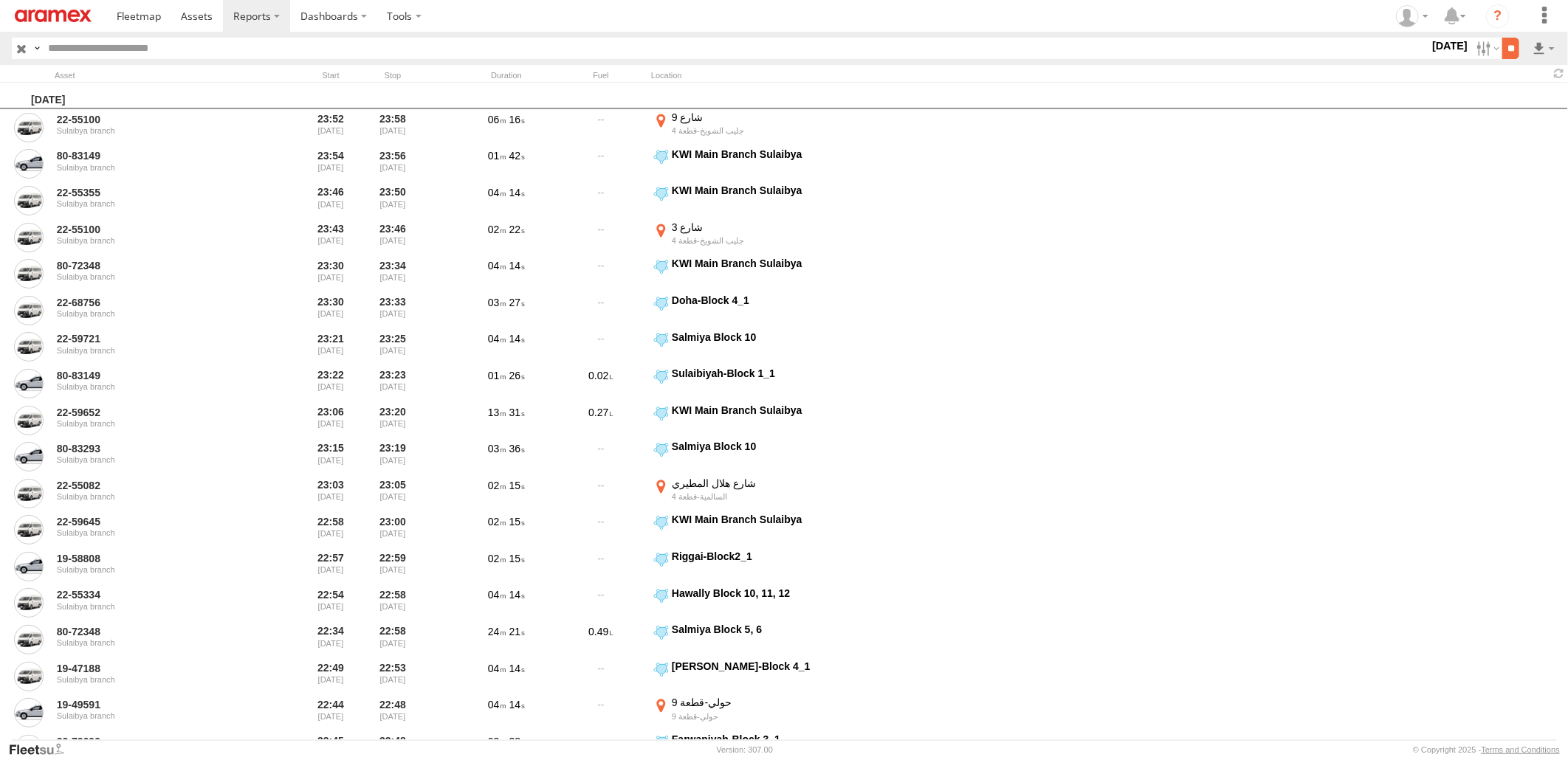
click at [1514, 46] on input "**" at bounding box center [1511, 48] width 17 height 21
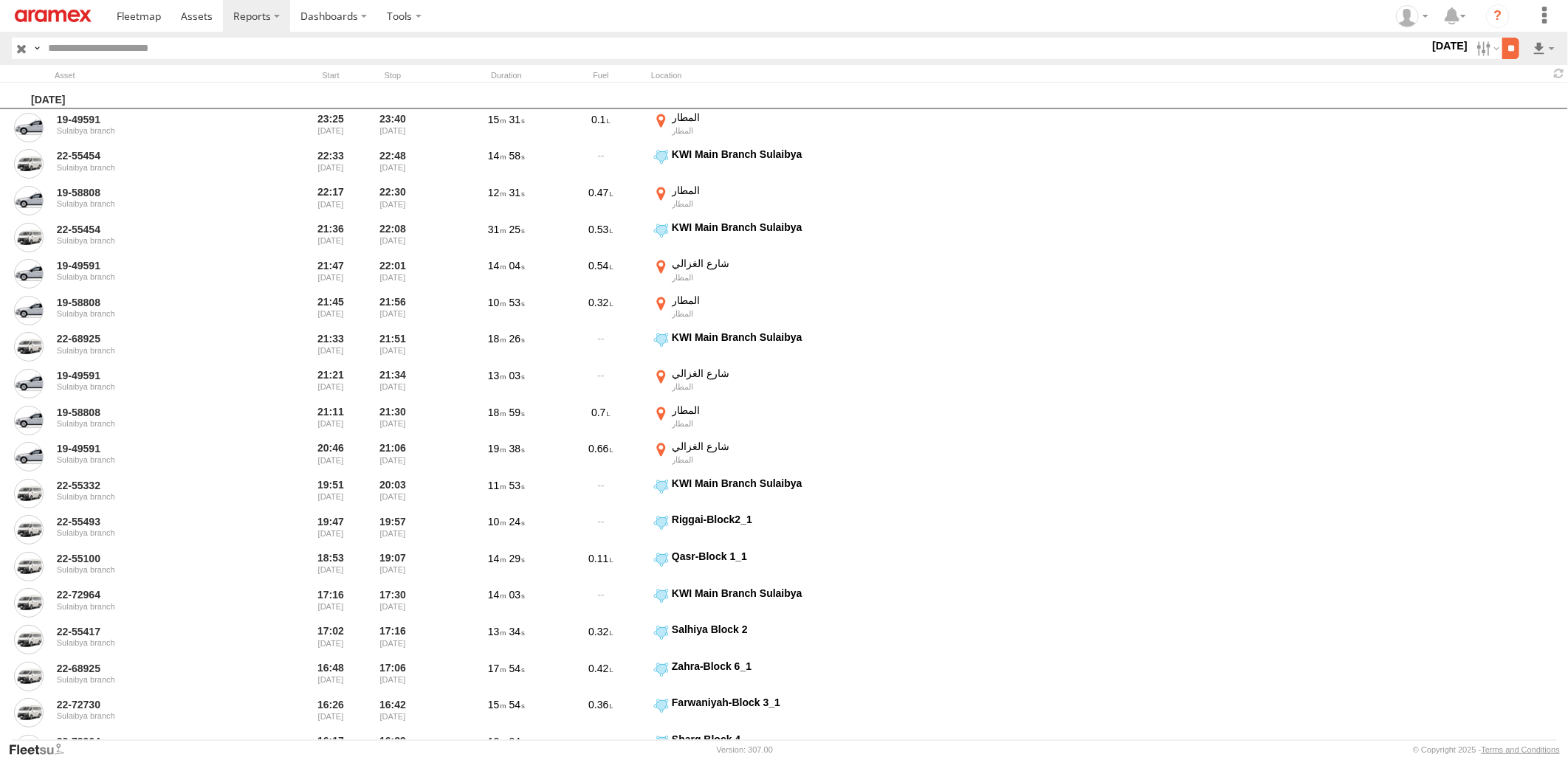
click at [1503, 54] on input "**" at bounding box center [1511, 48] width 17 height 21
click at [1534, 93] on link at bounding box center [1505, 102] width 90 height 22
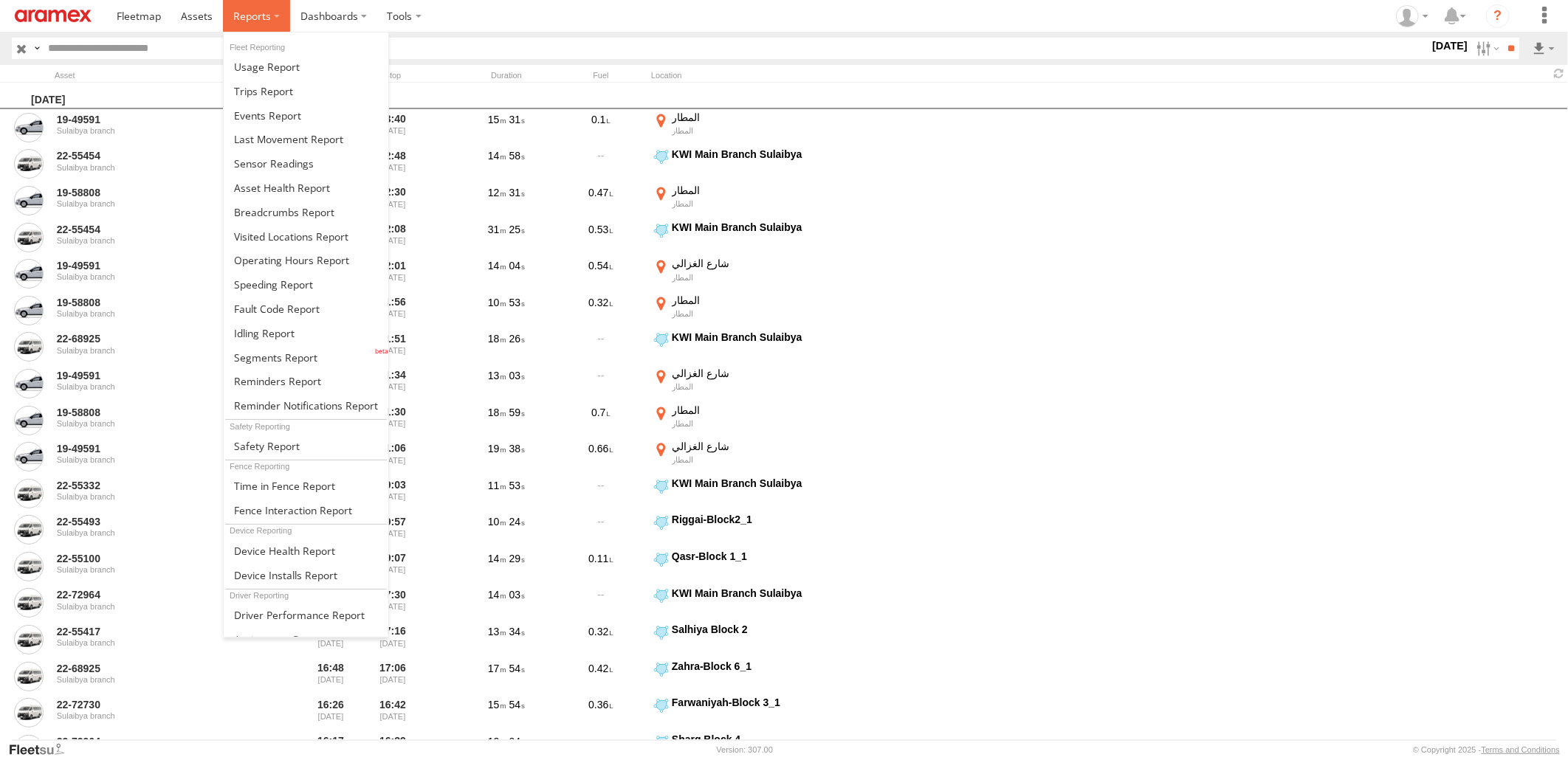
click at [267, 26] on label at bounding box center [256, 15] width 67 height 31
click at [285, 218] on link at bounding box center [306, 212] width 165 height 25
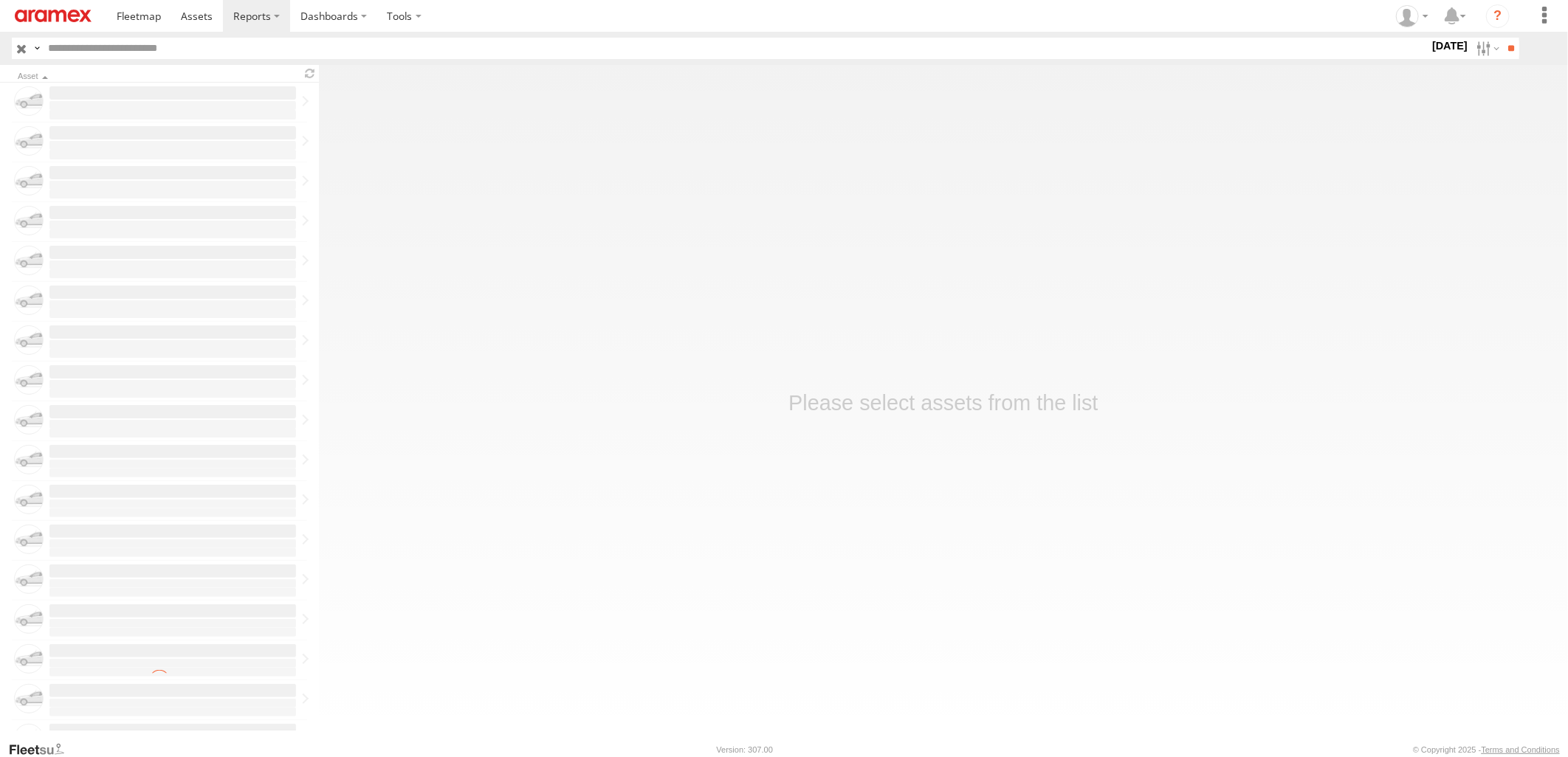
click at [264, 48] on input "text" at bounding box center [736, 48] width 1387 height 21
paste input "********"
type input "********"
click at [1503, 37] on input "**" at bounding box center [1511, 48] width 17 height 21
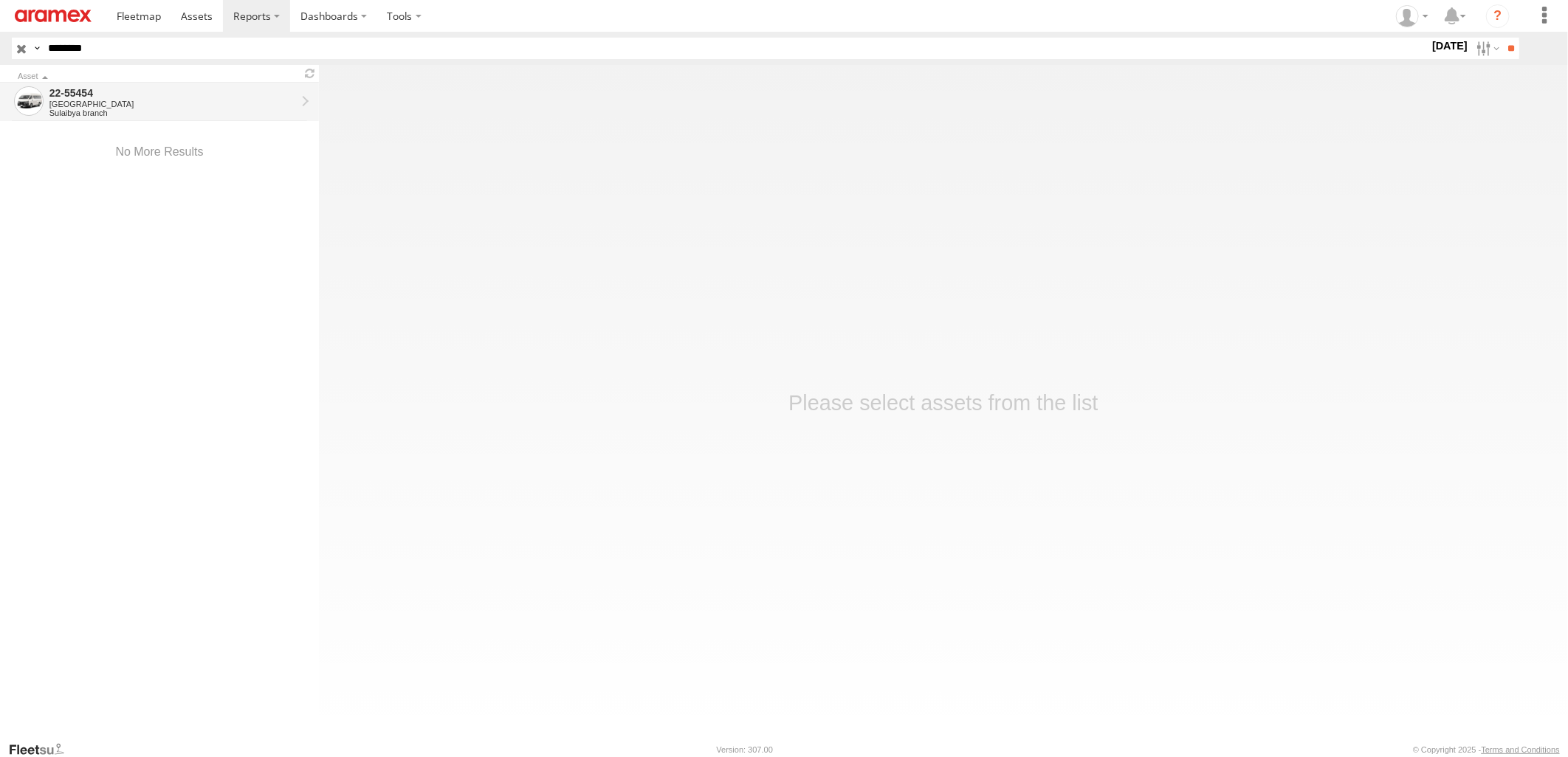
click at [277, 93] on div "22-55454" at bounding box center [173, 93] width 246 height 14
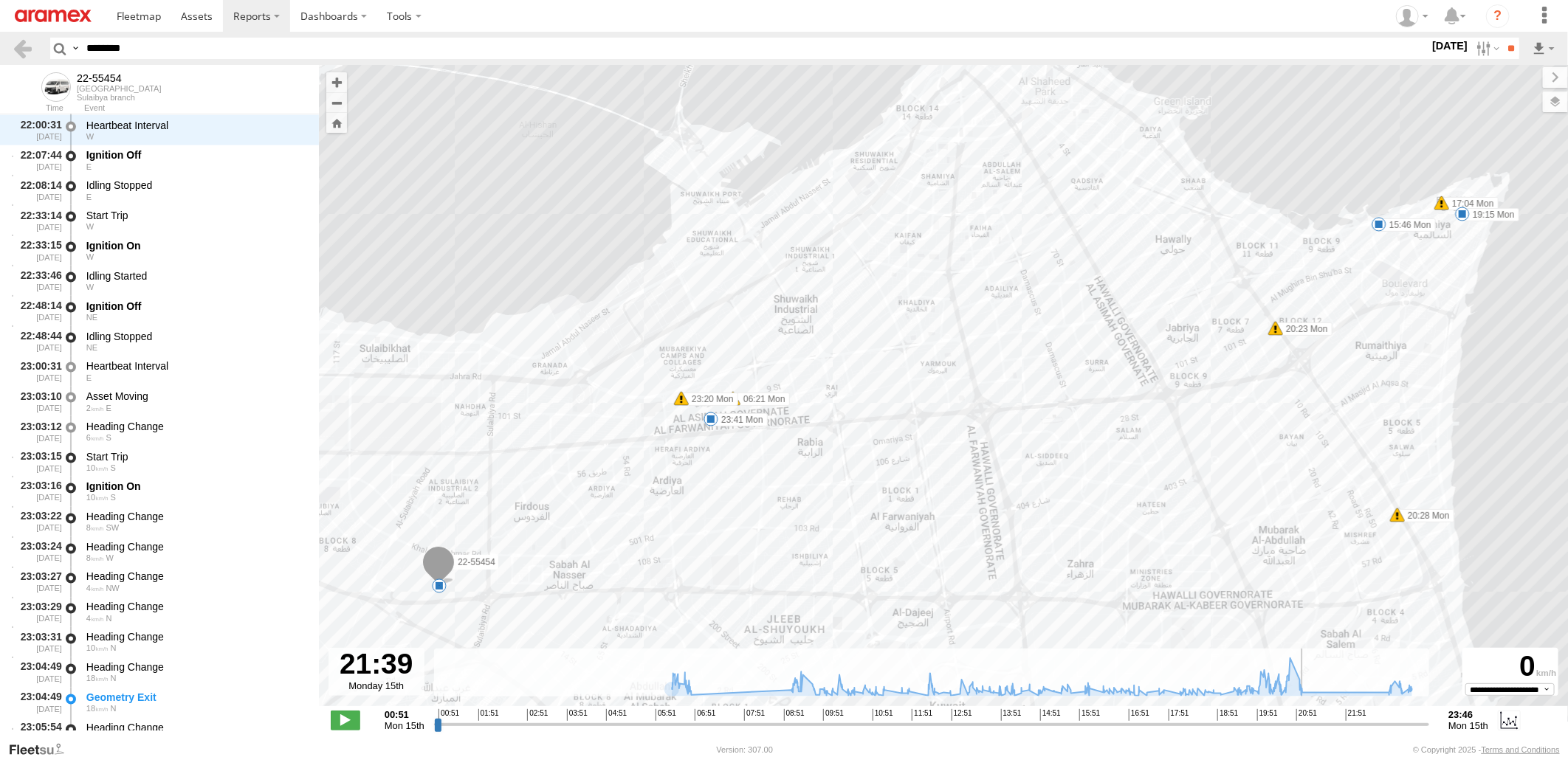
drag, startPoint x: 436, startPoint y: 727, endPoint x: 1333, endPoint y: 772, distance: 898.1
type input "**********"
click at [1333, 732] on input "range" at bounding box center [932, 724] width 996 height 14
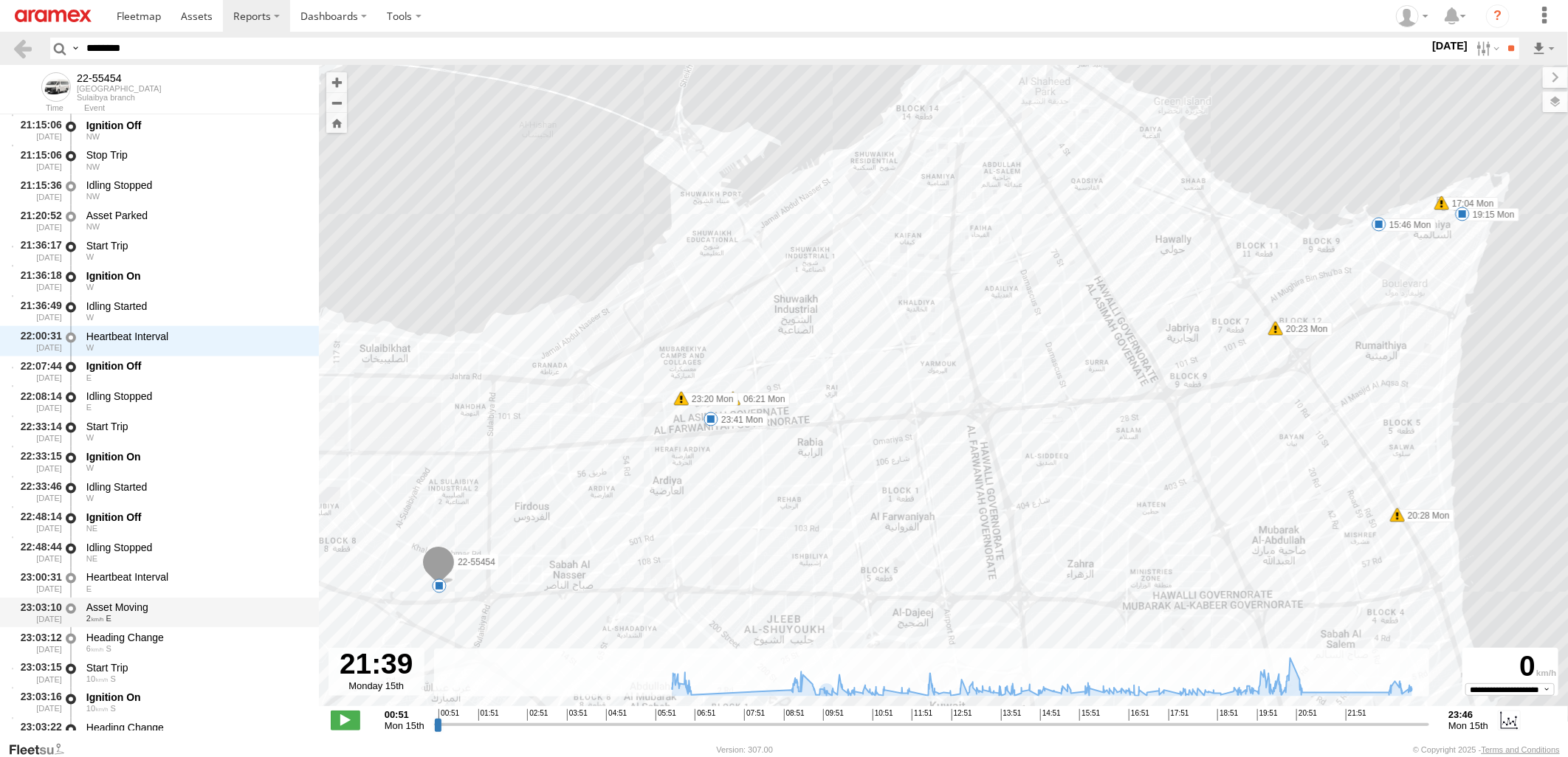
scroll to position [29283, 0]
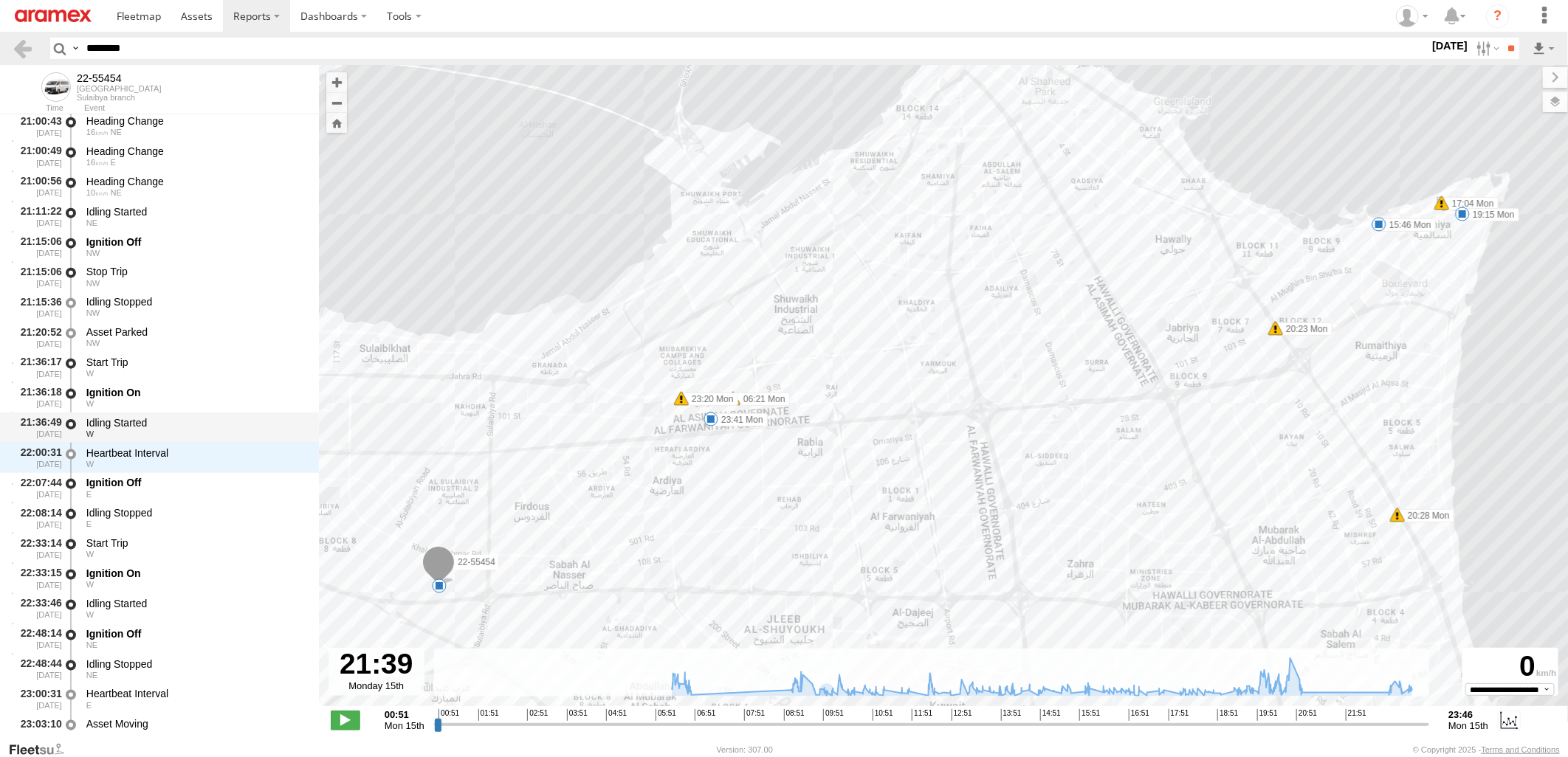
click at [212, 417] on div "Idling Started" at bounding box center [195, 423] width 218 height 14
click at [219, 419] on div "Idling Started" at bounding box center [195, 423] width 218 height 14
click at [211, 452] on div "Heartbeat Interval" at bounding box center [195, 454] width 218 height 14
click at [215, 430] on div "W" at bounding box center [195, 434] width 218 height 8
click at [229, 431] on div "W" at bounding box center [195, 434] width 218 height 8
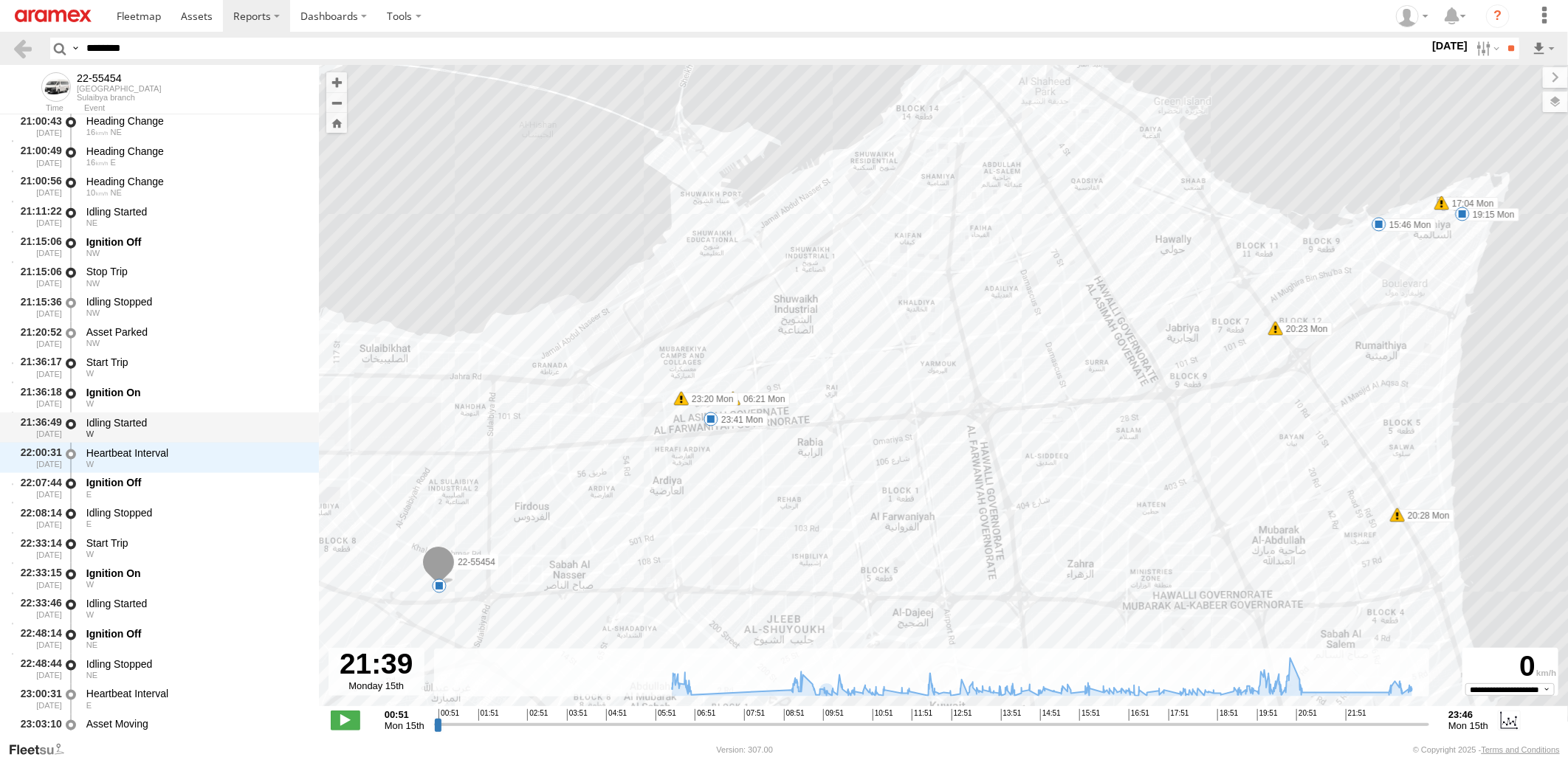
click at [231, 426] on div "Idling Started" at bounding box center [195, 423] width 218 height 14
click at [220, 448] on div "Heartbeat Interval" at bounding box center [195, 454] width 218 height 14
click at [223, 423] on div "Idling Started" at bounding box center [195, 423] width 218 height 14
click at [201, 462] on div "W" at bounding box center [195, 464] width 218 height 8
drag, startPoint x: 204, startPoint y: 48, endPoint x: -3, endPoint y: 64, distance: 207.6
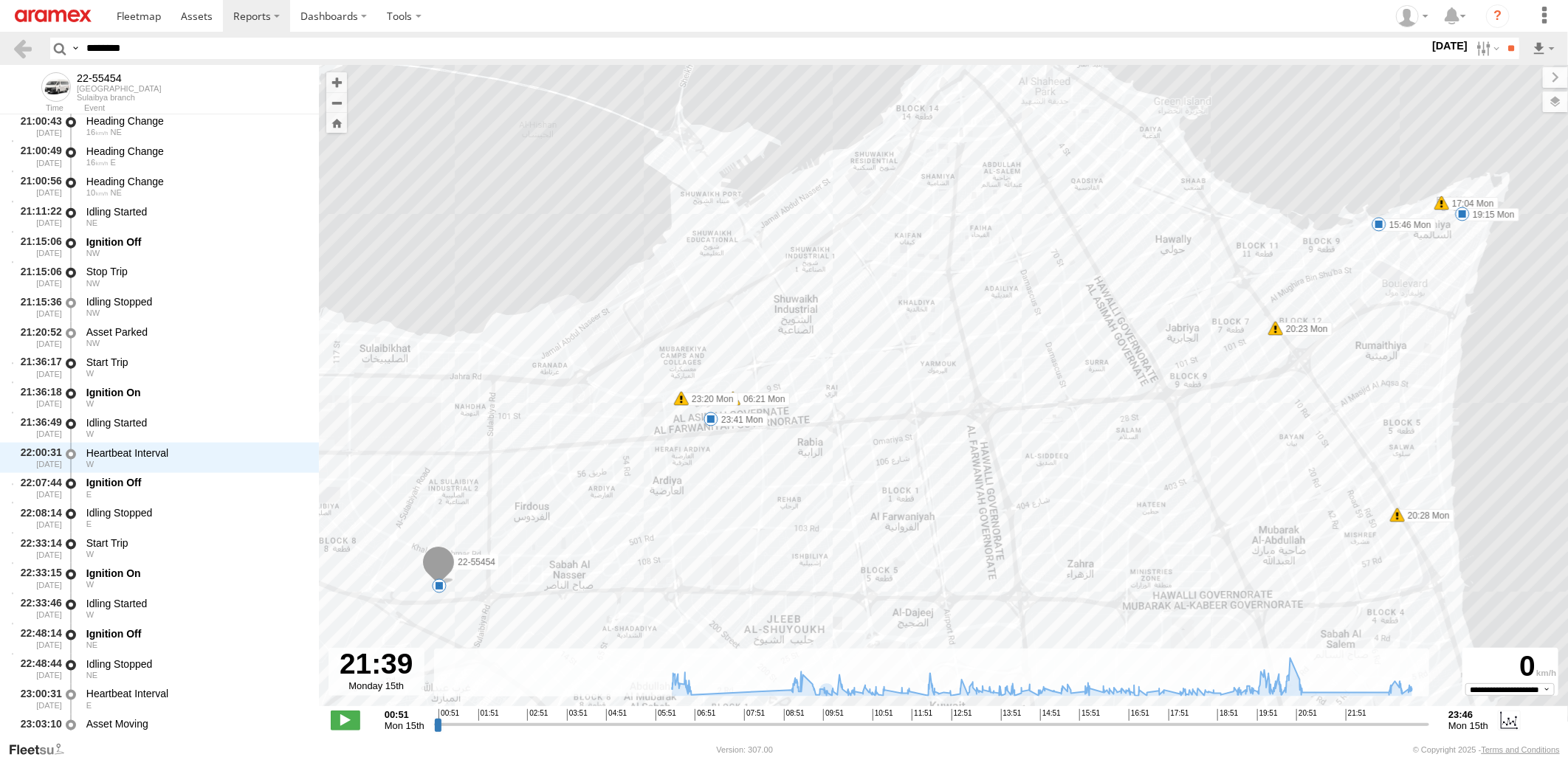
click at [0, 64] on html at bounding box center [784, 378] width 1568 height 757
paste input "text"
type input "********"
click at [1503, 37] on input "**" at bounding box center [1511, 48] width 17 height 21
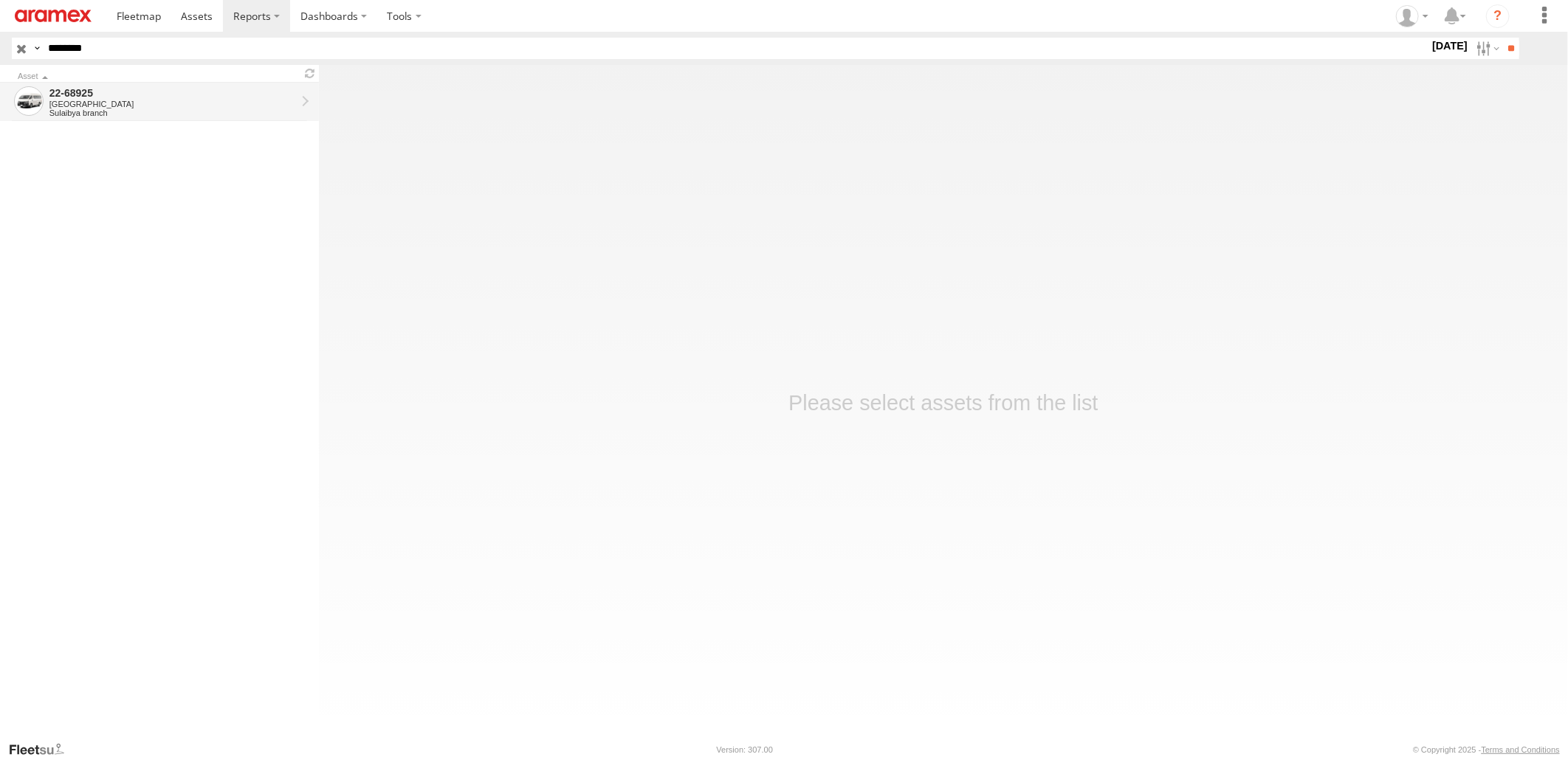
click at [229, 111] on div "Sulaibya branch" at bounding box center [173, 113] width 246 height 8
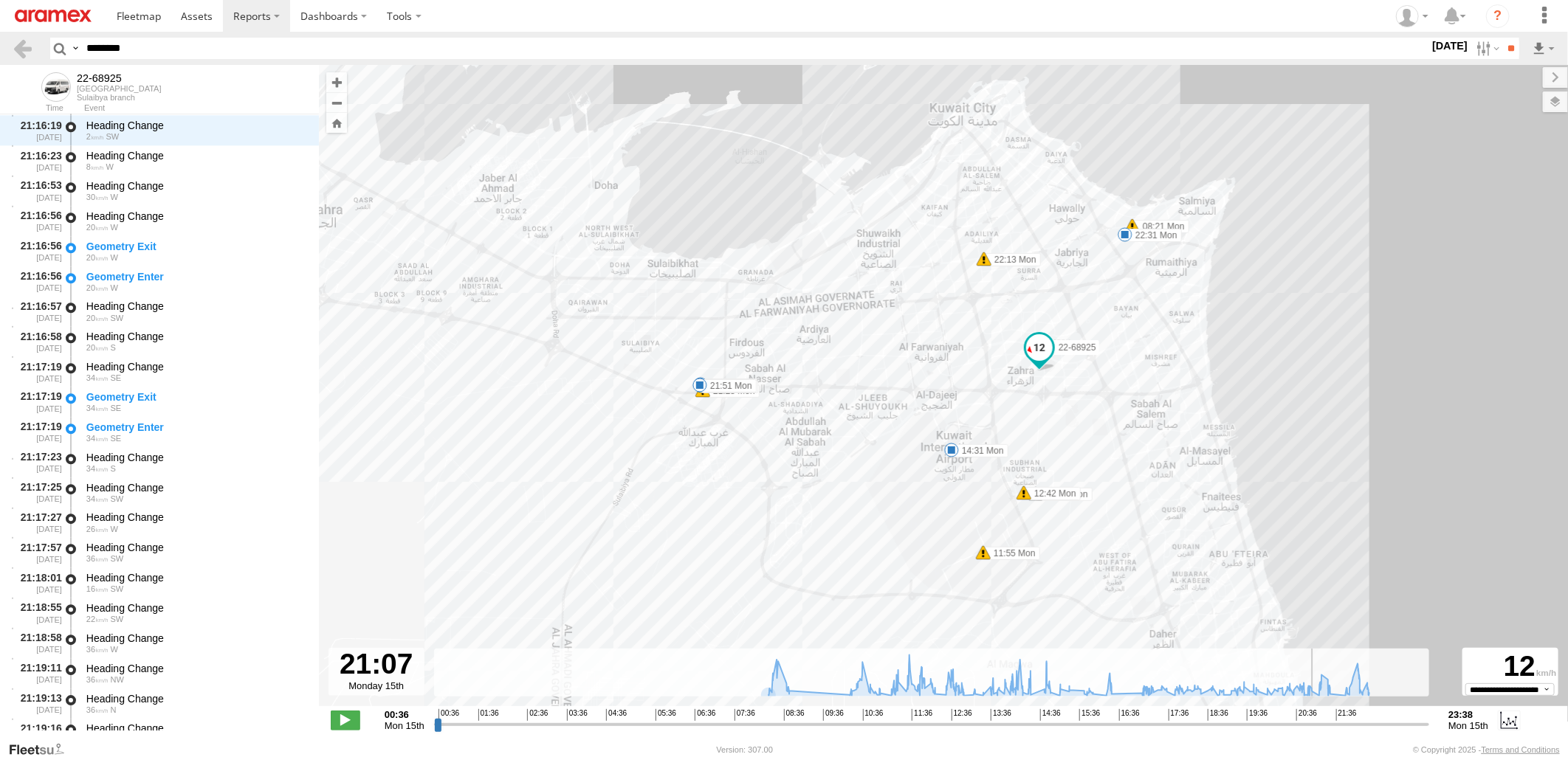
drag, startPoint x: 436, startPoint y: 727, endPoint x: 1316, endPoint y: 764, distance: 880.8
type input "**********"
click at [1316, 732] on input "range" at bounding box center [932, 724] width 996 height 14
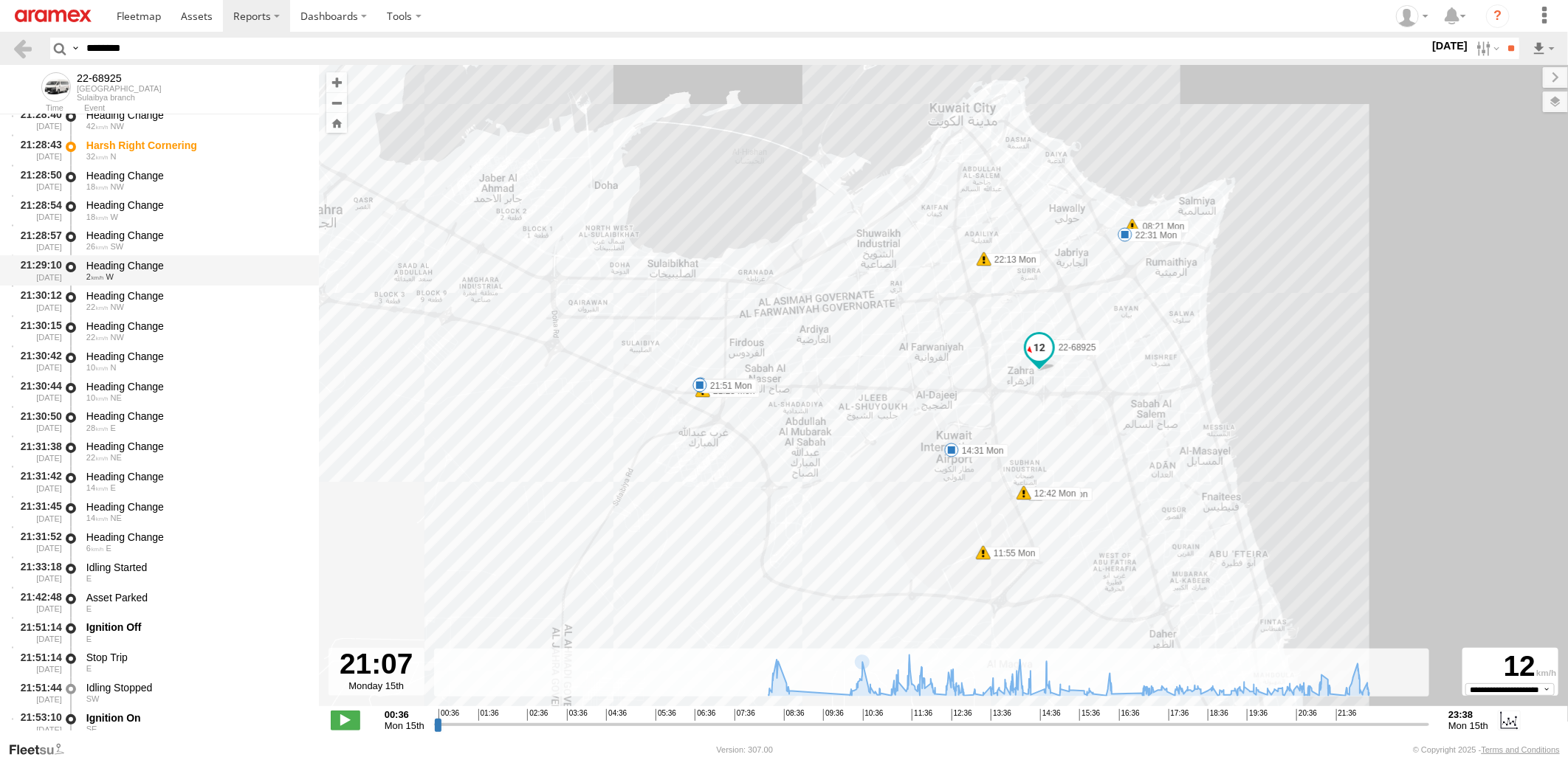
scroll to position [31905, 0]
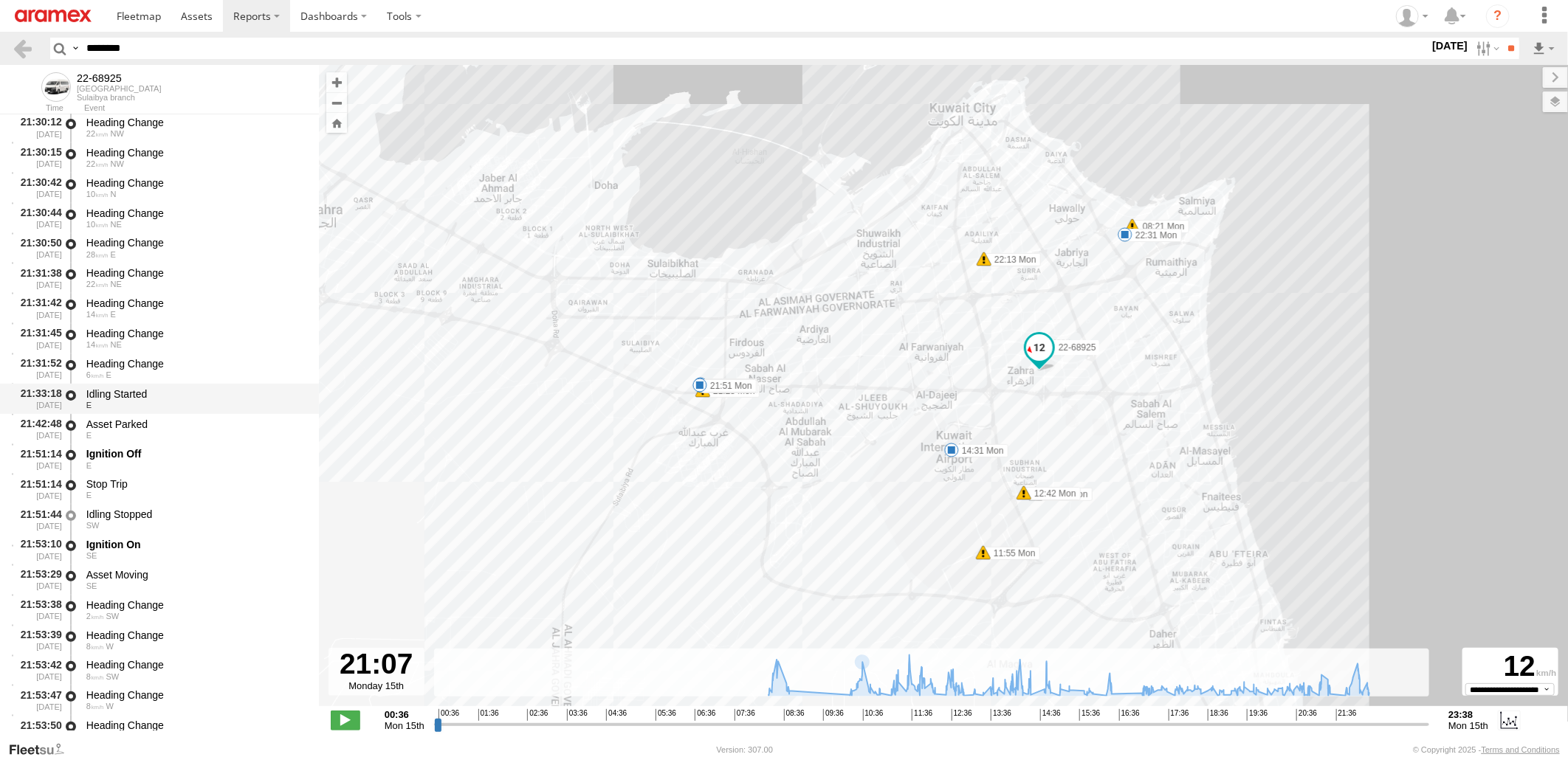
click at [233, 398] on div "Idling Started" at bounding box center [195, 394] width 218 height 14
click at [229, 424] on div "Asset Parked" at bounding box center [195, 425] width 218 height 14
click at [229, 396] on div "Idling Started" at bounding box center [195, 394] width 218 height 14
click at [230, 412] on div "21:33:18 [DATE] Idling Started E" at bounding box center [159, 399] width 319 height 31
click at [240, 427] on div "Asset Parked" at bounding box center [195, 425] width 218 height 14
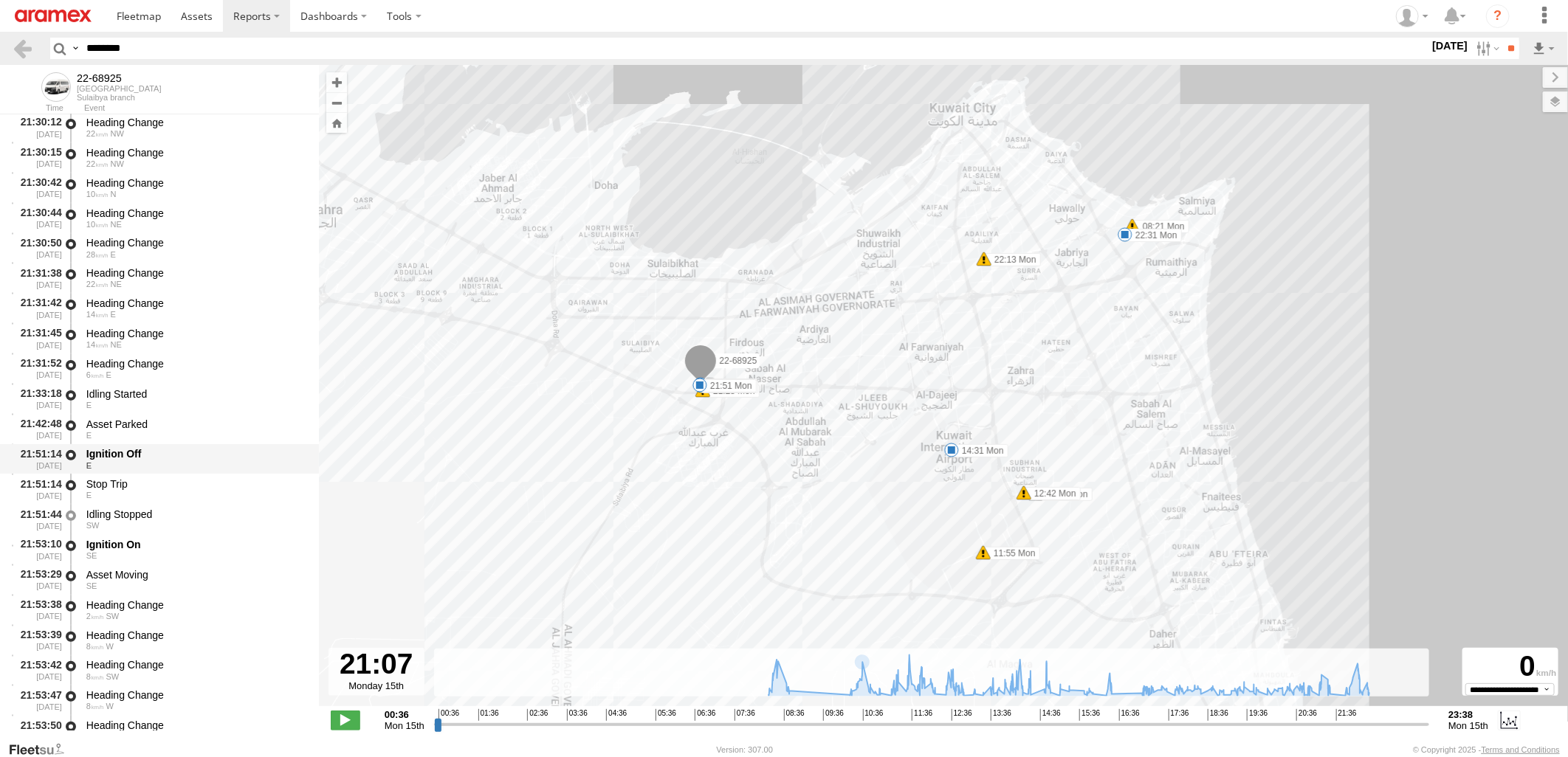
click at [246, 451] on div "Ignition Off" at bounding box center [195, 454] width 218 height 14
click at [235, 483] on div "Stop Trip" at bounding box center [195, 484] width 218 height 14
click at [239, 450] on div "Ignition Off" at bounding box center [195, 454] width 218 height 14
drag, startPoint x: 208, startPoint y: 40, endPoint x: -3, endPoint y: 53, distance: 211.4
click at [0, 53] on html at bounding box center [784, 378] width 1568 height 757
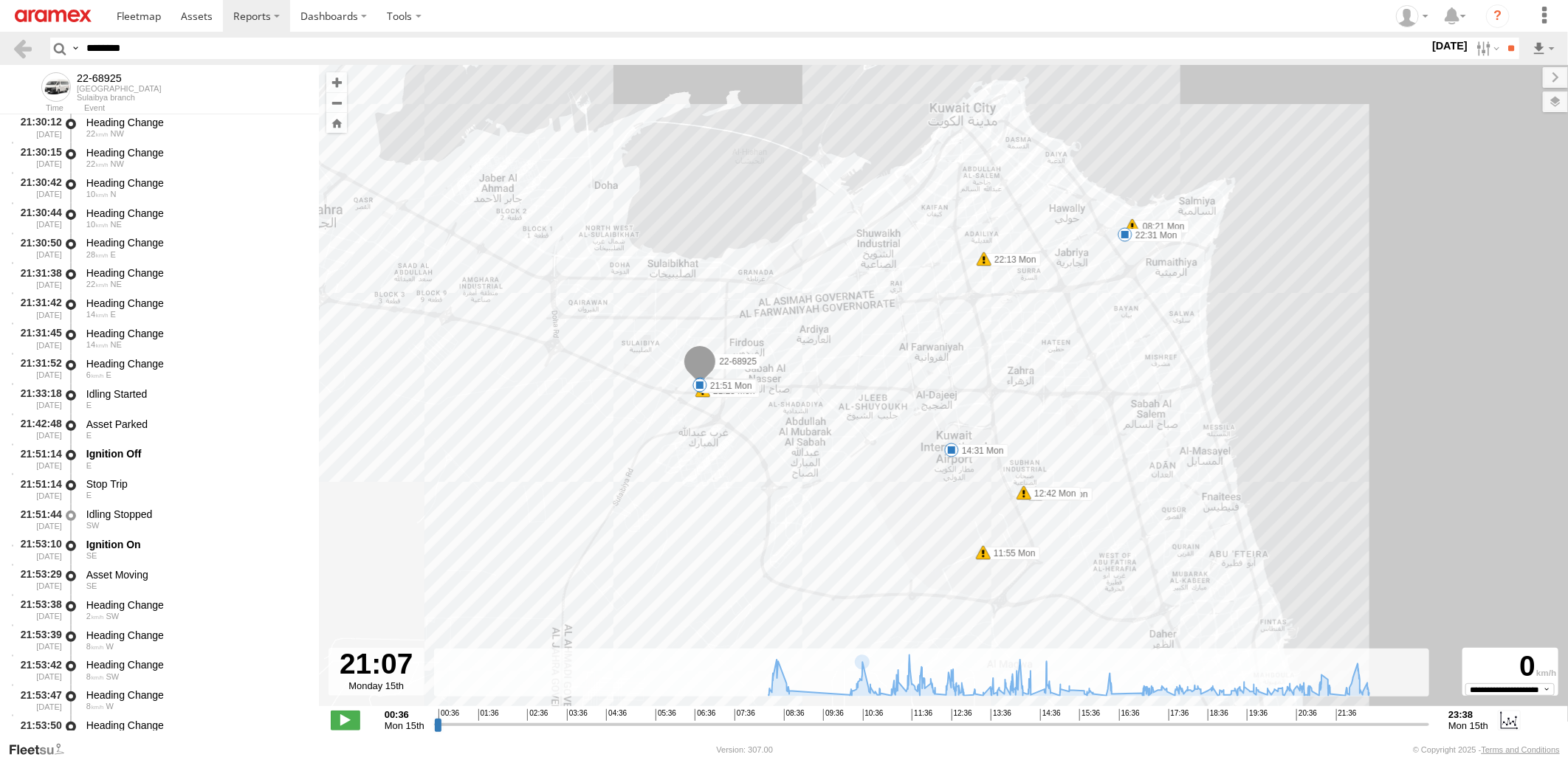
paste input "text"
type input "********"
click at [1503, 37] on input "**" at bounding box center [1511, 48] width 17 height 21
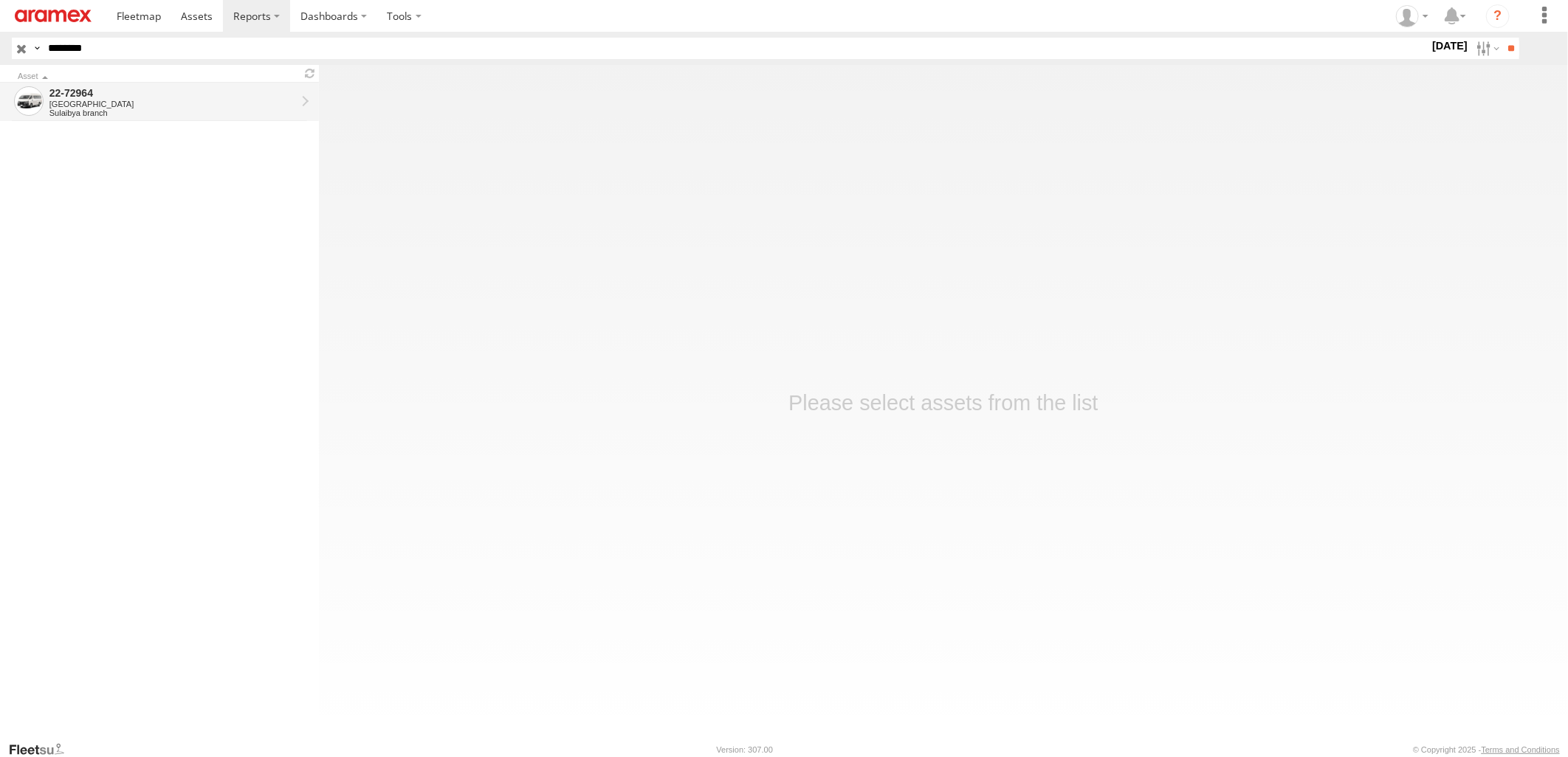
click at [157, 112] on div "Sulaibya branch" at bounding box center [173, 113] width 246 height 8
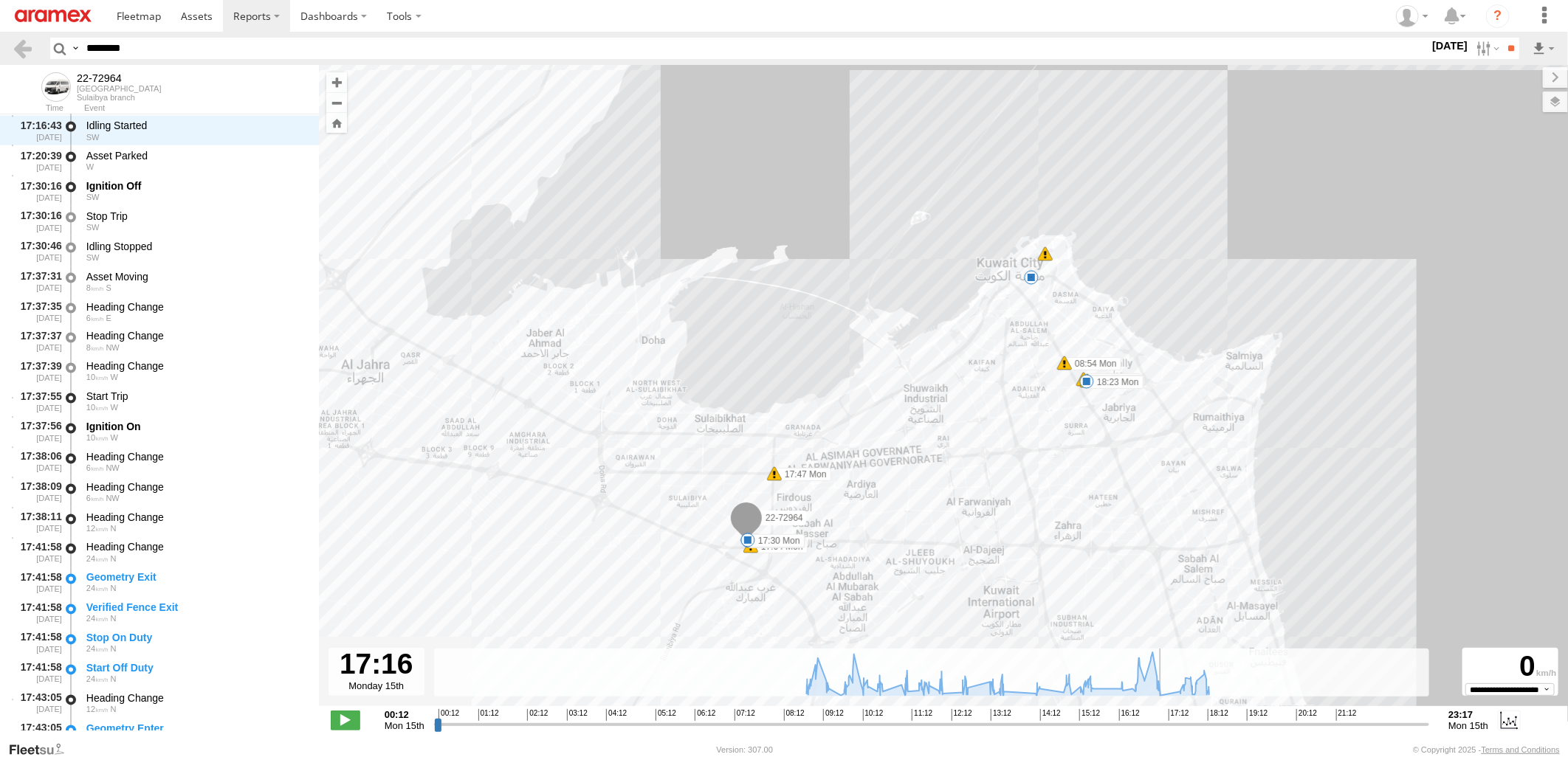
drag, startPoint x: 437, startPoint y: 727, endPoint x: 1167, endPoint y: 757, distance: 730.6
type input "**********"
click at [1167, 732] on input "range" at bounding box center [932, 724] width 996 height 14
click at [188, 162] on div "W" at bounding box center [195, 167] width 218 height 8
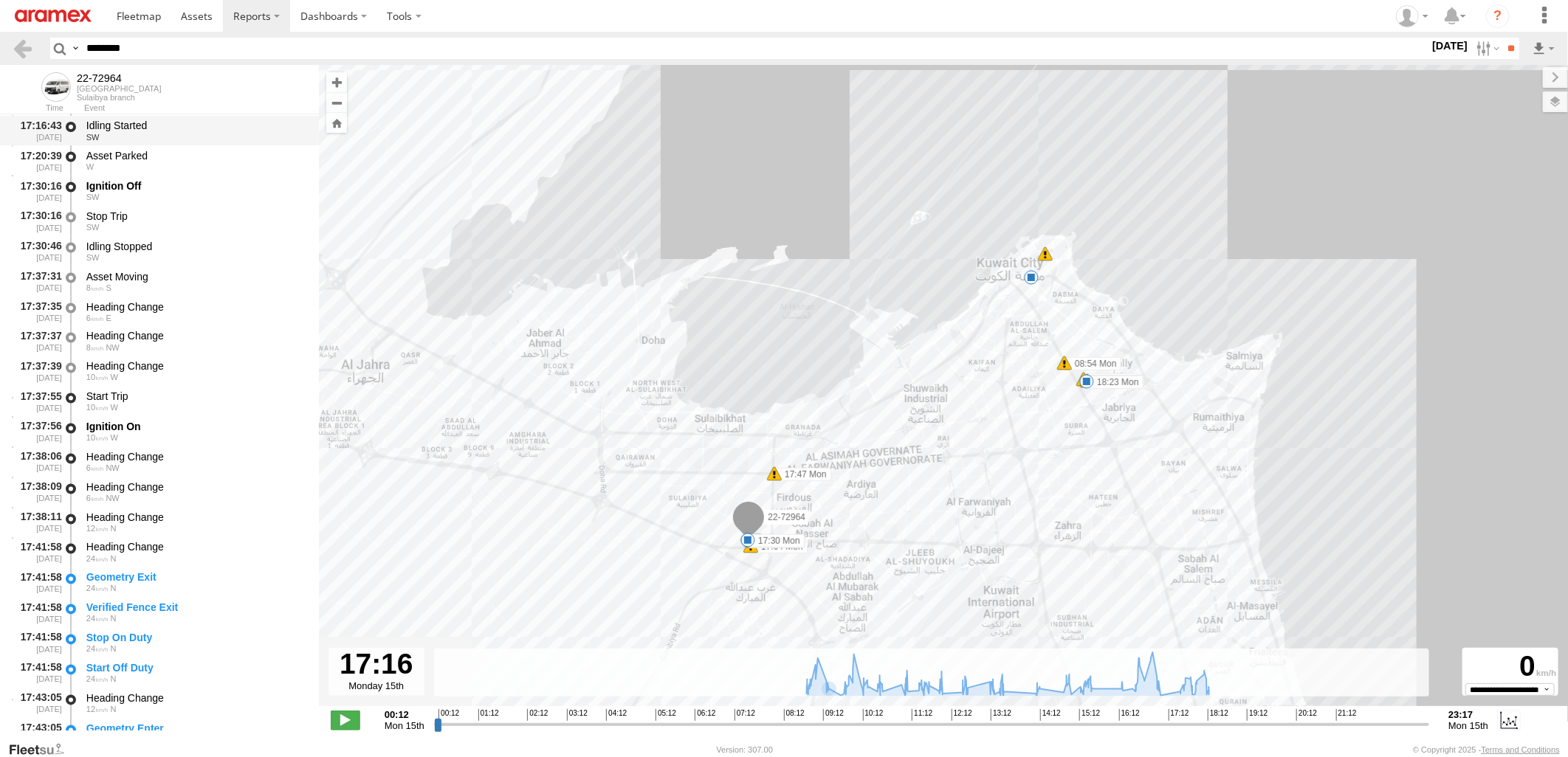
click at [194, 127] on div "Idling Started" at bounding box center [195, 126] width 218 height 14
click at [188, 152] on div "Asset Parked" at bounding box center [195, 155] width 218 height 14
click at [193, 126] on div "Idling Started" at bounding box center [195, 126] width 218 height 14
click at [174, 153] on div "Asset Parked" at bounding box center [195, 155] width 218 height 14
click at [175, 194] on div "SW" at bounding box center [195, 197] width 218 height 8
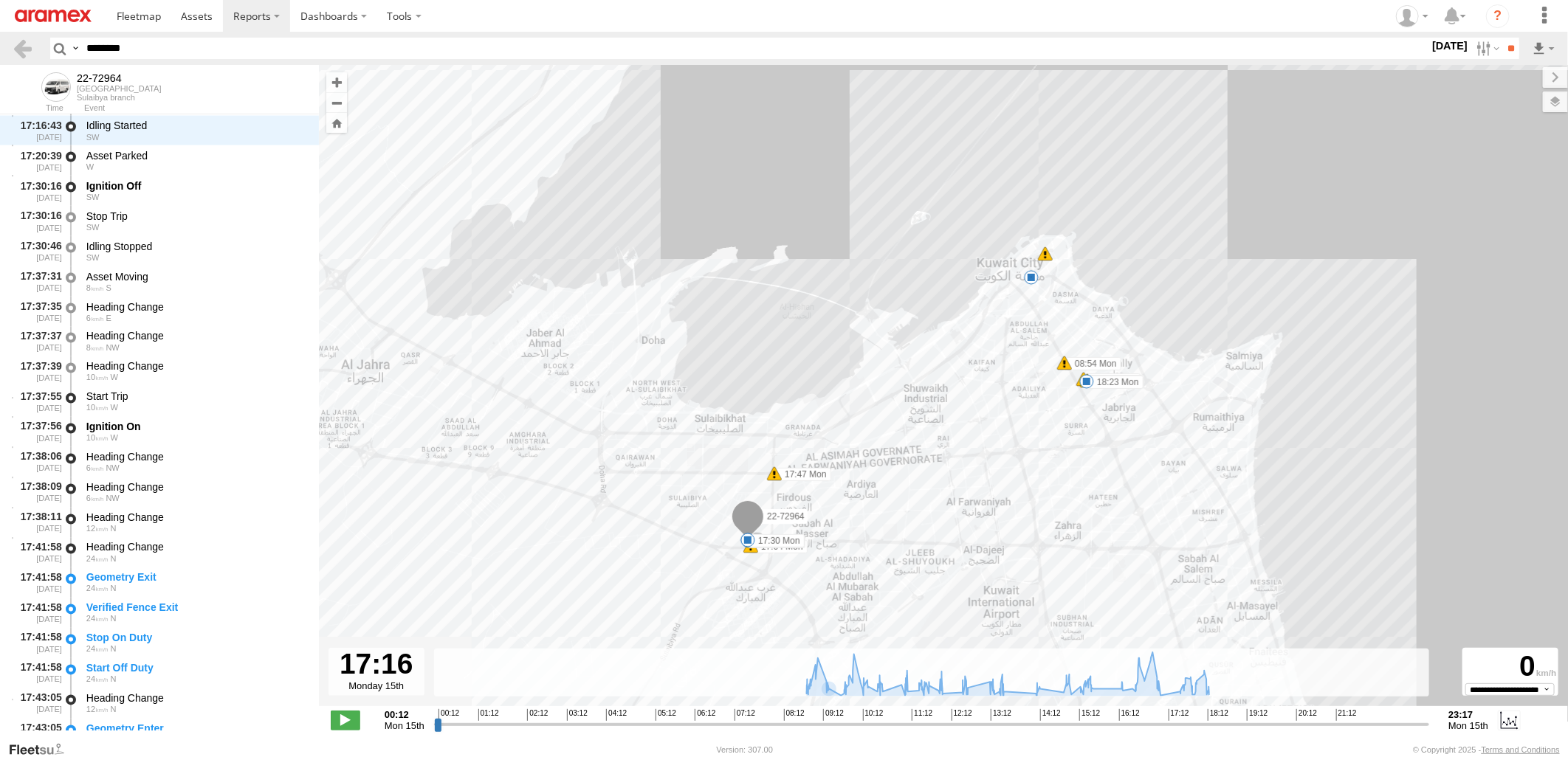
click at [0, 61] on html at bounding box center [784, 378] width 1568 height 757
paste input "text"
type input "********"
click at [1503, 37] on input "**" at bounding box center [1511, 48] width 17 height 21
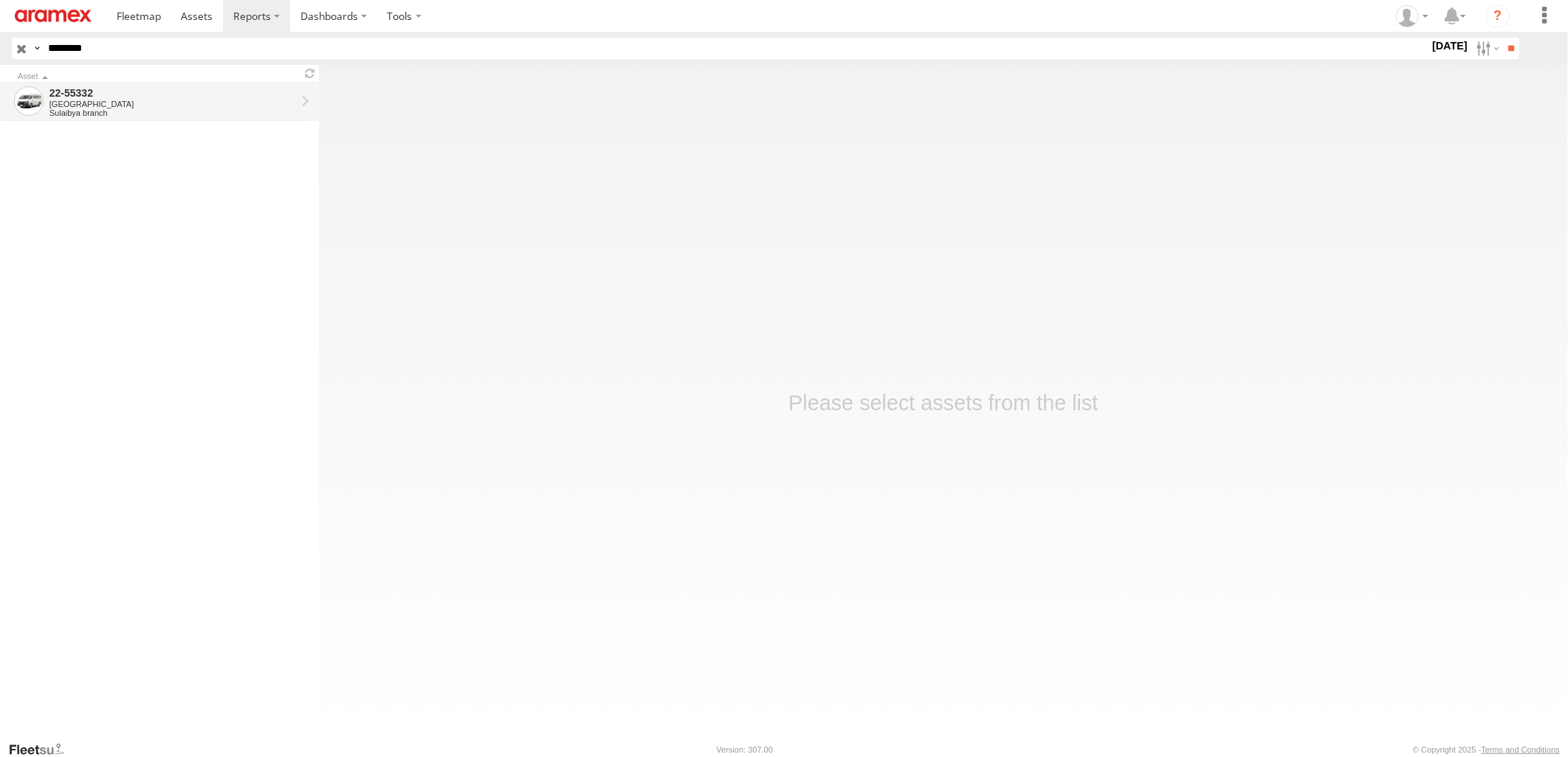
click at [241, 109] on div "Sulaibya branch" at bounding box center [173, 113] width 246 height 8
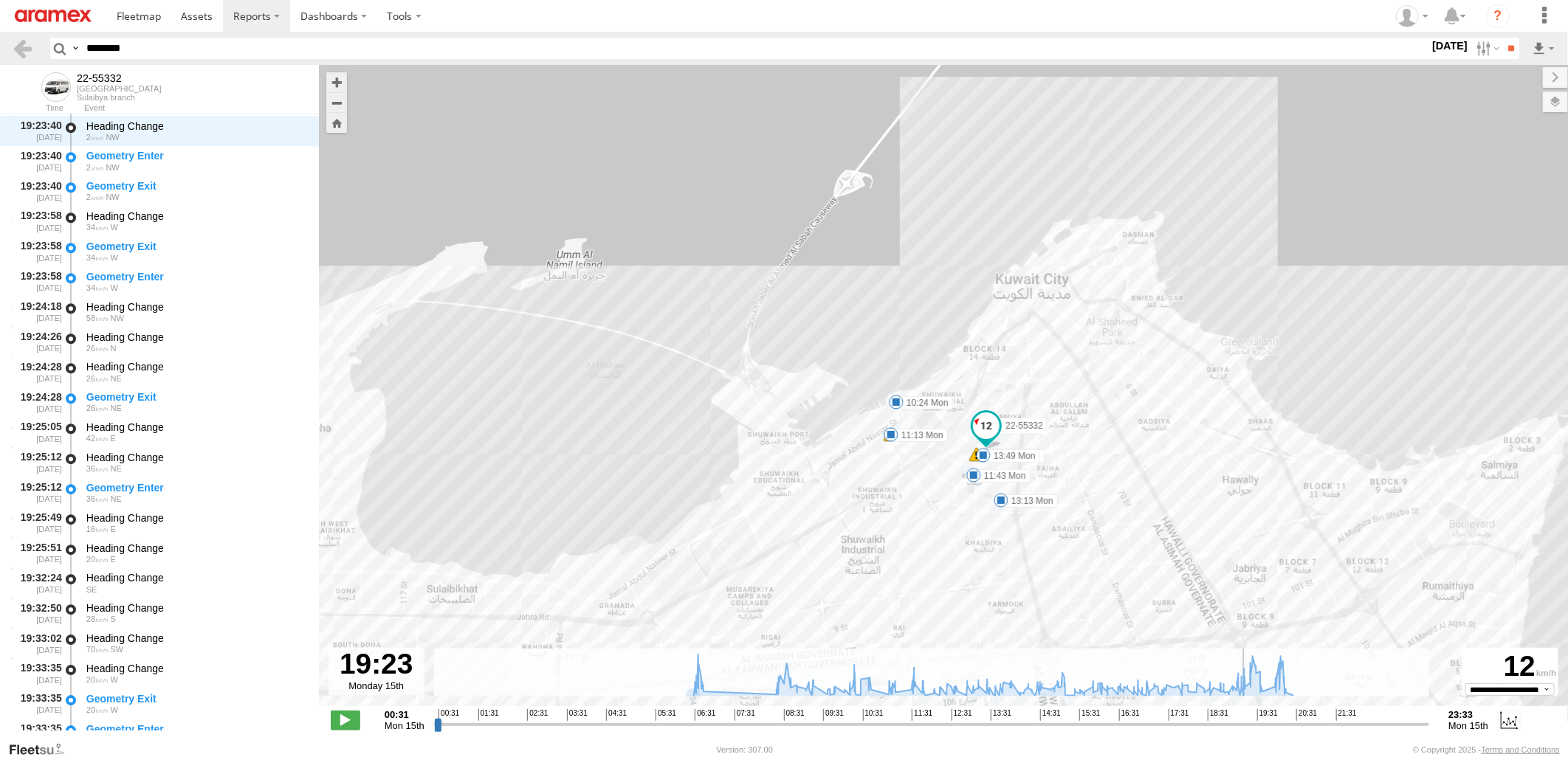
drag, startPoint x: 438, startPoint y: 724, endPoint x: 1245, endPoint y: 749, distance: 807.4
type input "**********"
click at [1245, 732] on input "range" at bounding box center [932, 724] width 996 height 14
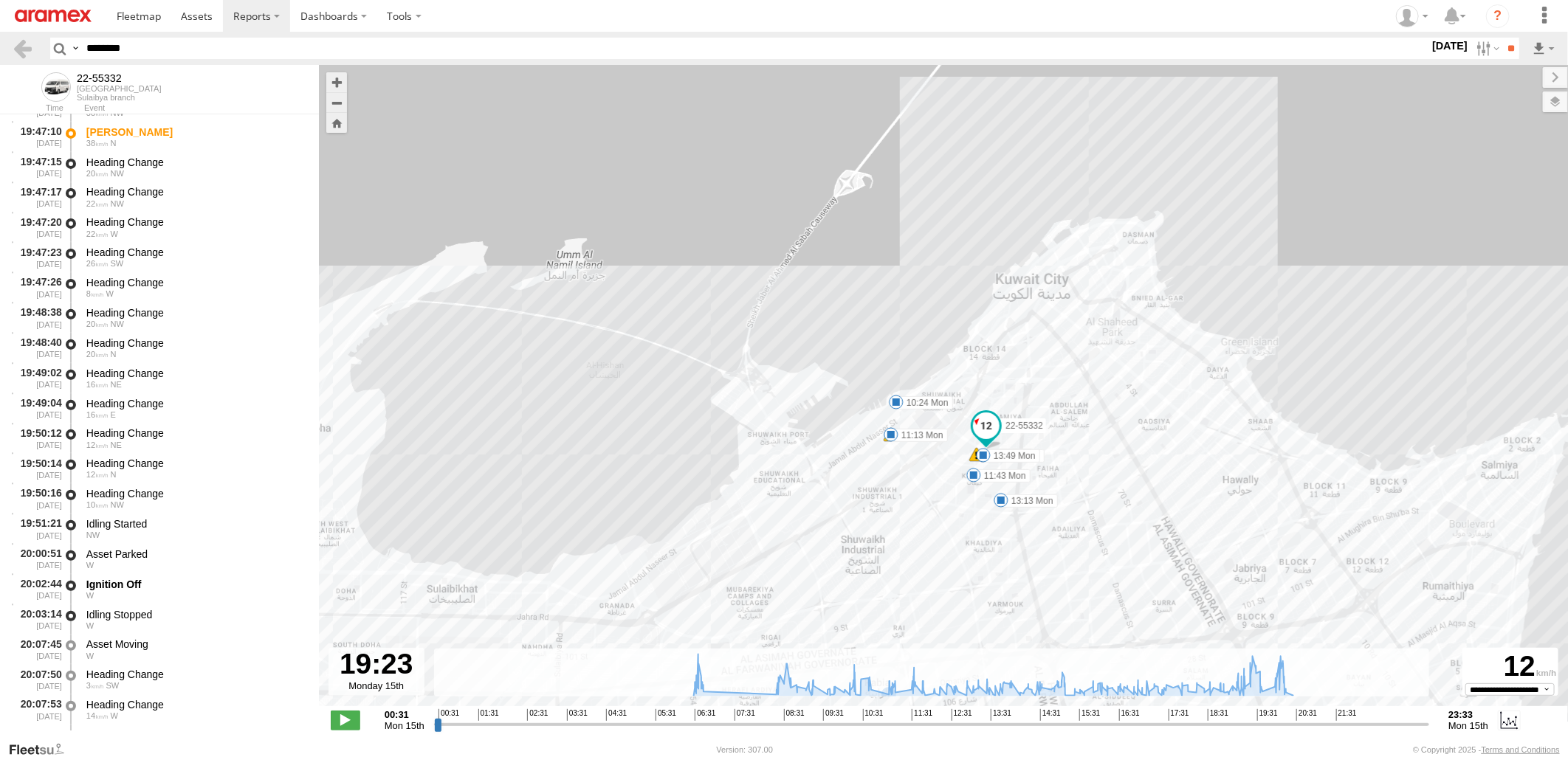
scroll to position [28570, 0]
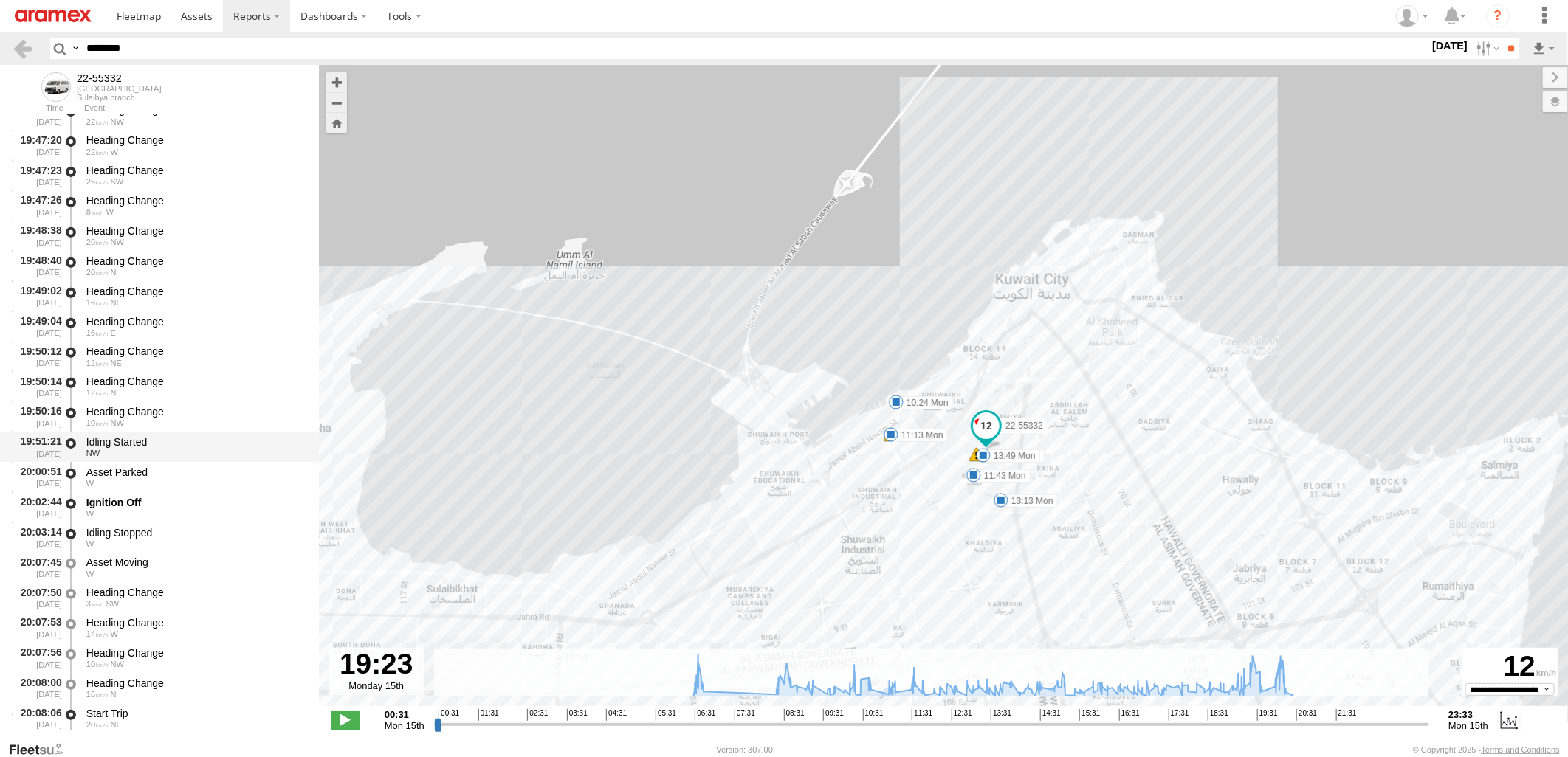
click at [222, 441] on div "Idling Started" at bounding box center [195, 442] width 218 height 14
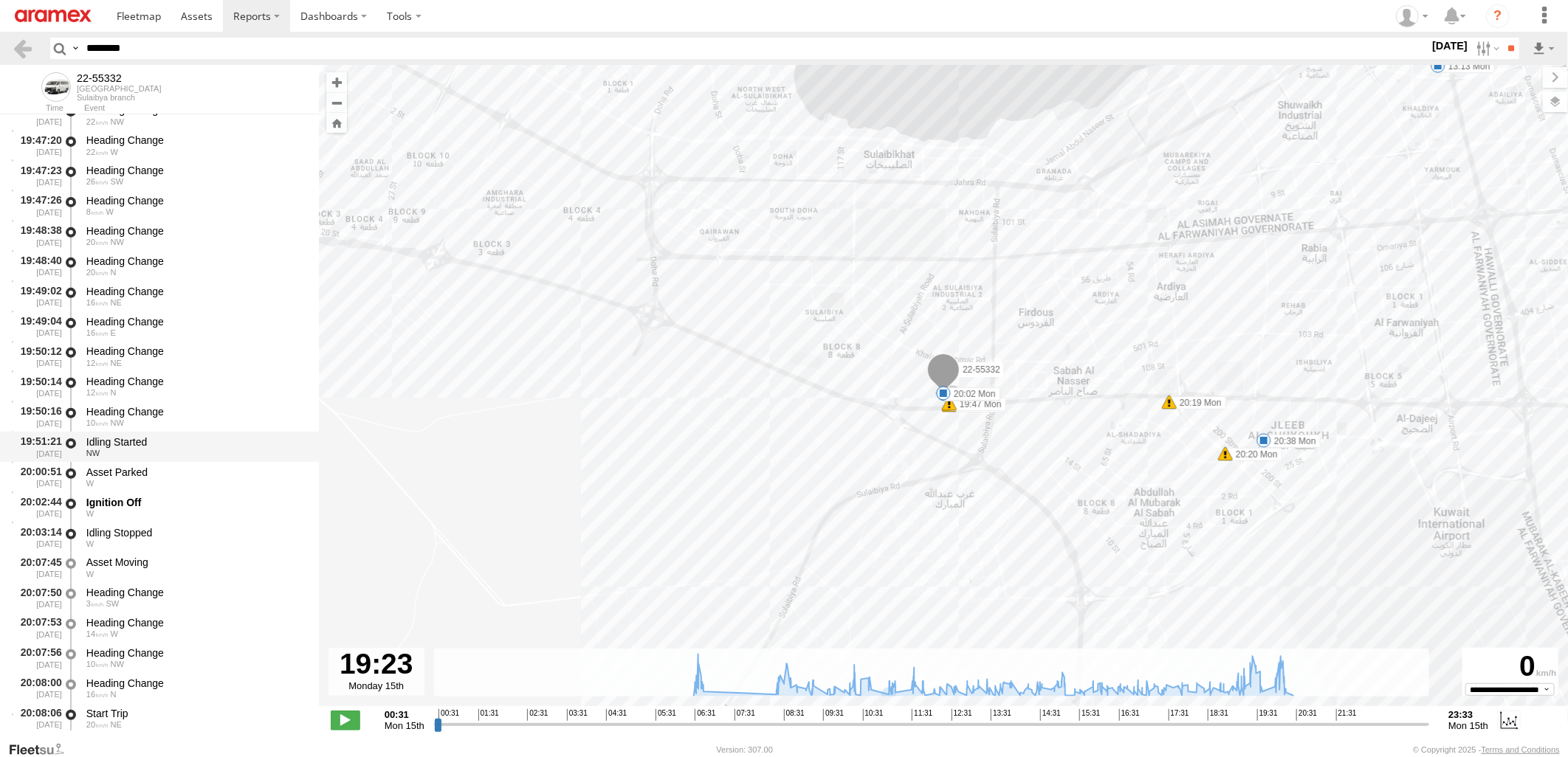
click at [219, 446] on div "Idling Started" at bounding box center [195, 442] width 218 height 14
click at [211, 468] on div "Asset Parked" at bounding box center [195, 472] width 218 height 14
click at [222, 439] on div "Idling Started" at bounding box center [195, 442] width 218 height 14
click at [211, 463] on div "Asset Parked W" at bounding box center [195, 477] width 223 height 27
click at [197, 494] on div "Ignition Off W" at bounding box center [195, 507] width 223 height 27
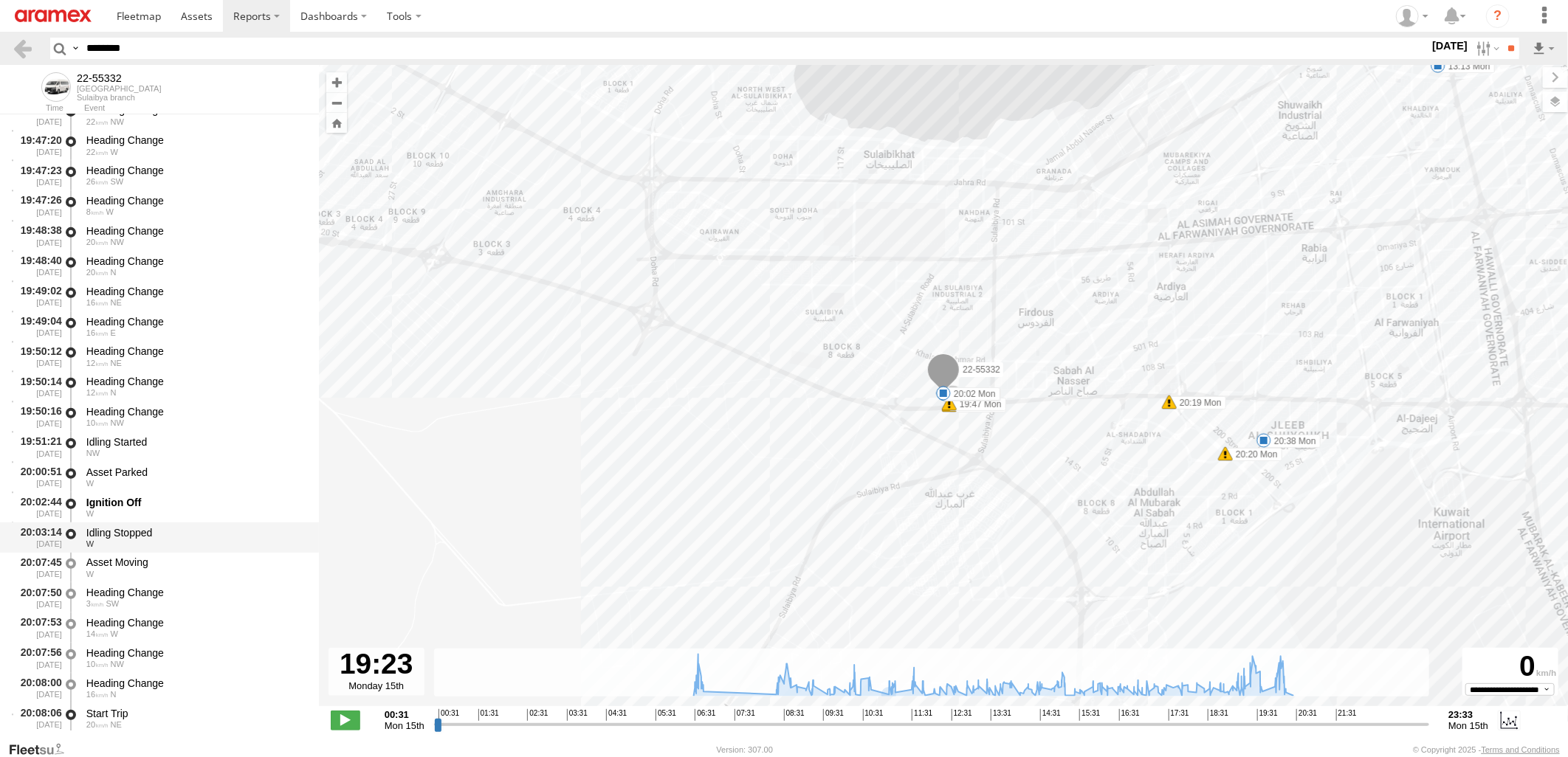
click at [179, 536] on div "Idling Stopped" at bounding box center [195, 533] width 218 height 14
drag, startPoint x: 82, startPoint y: 54, endPoint x: 0, endPoint y: 69, distance: 83.4
click at [0, 68] on html at bounding box center [784, 378] width 1568 height 757
paste input "text"
type input "********"
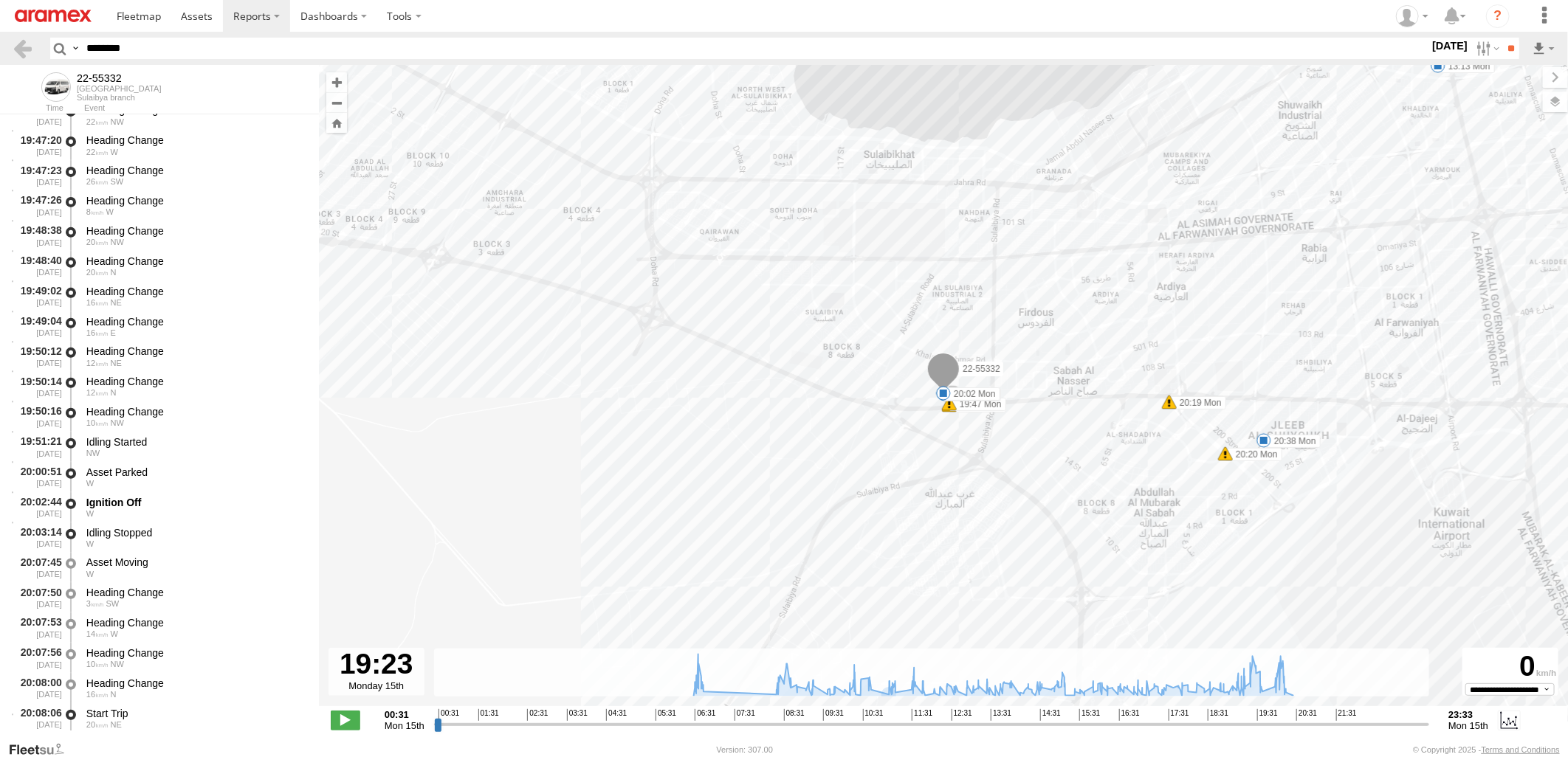
click at [1503, 37] on input "**" at bounding box center [1511, 48] width 17 height 21
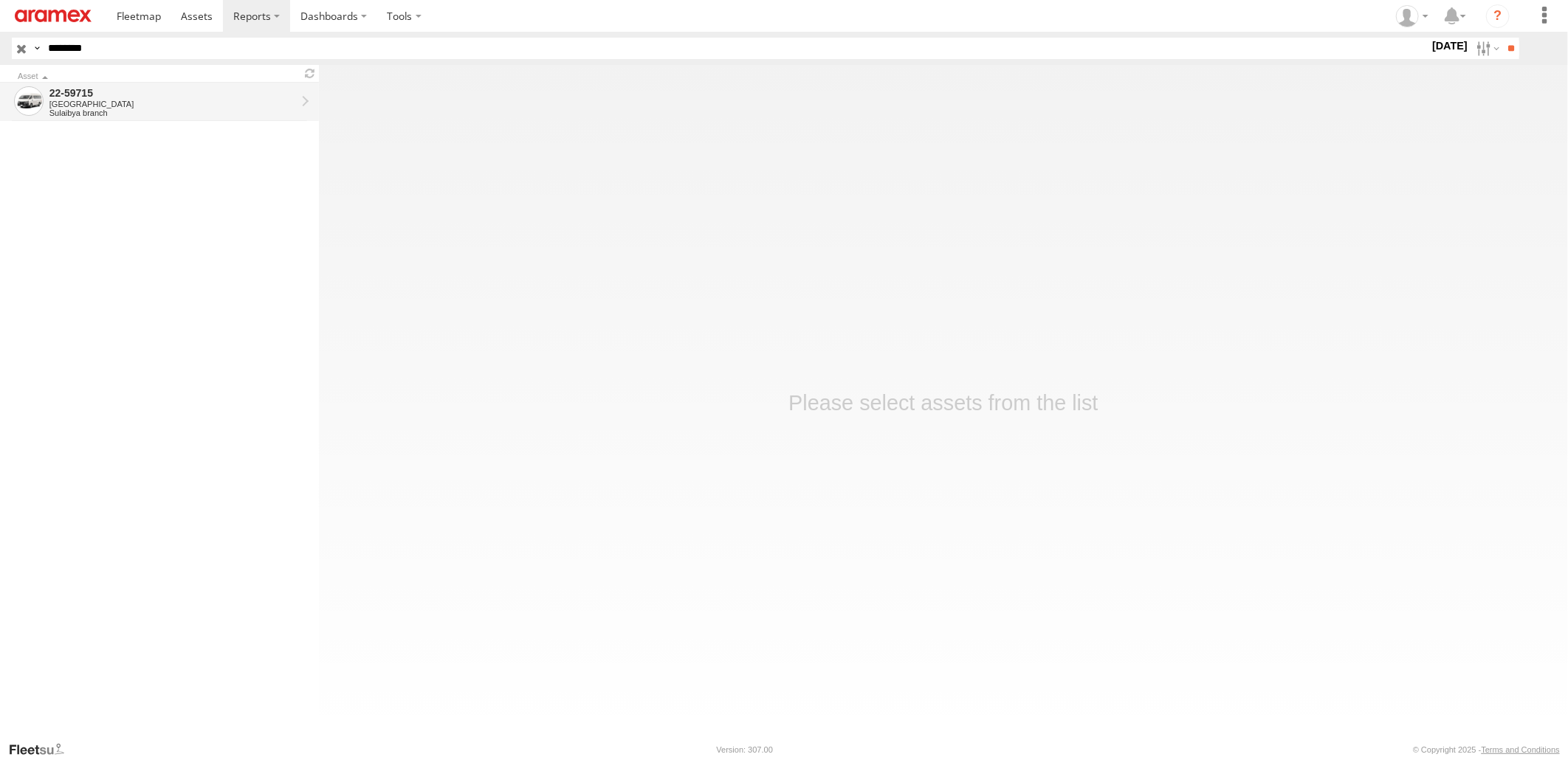
click at [172, 110] on div "Sulaibya branch" at bounding box center [173, 113] width 246 height 8
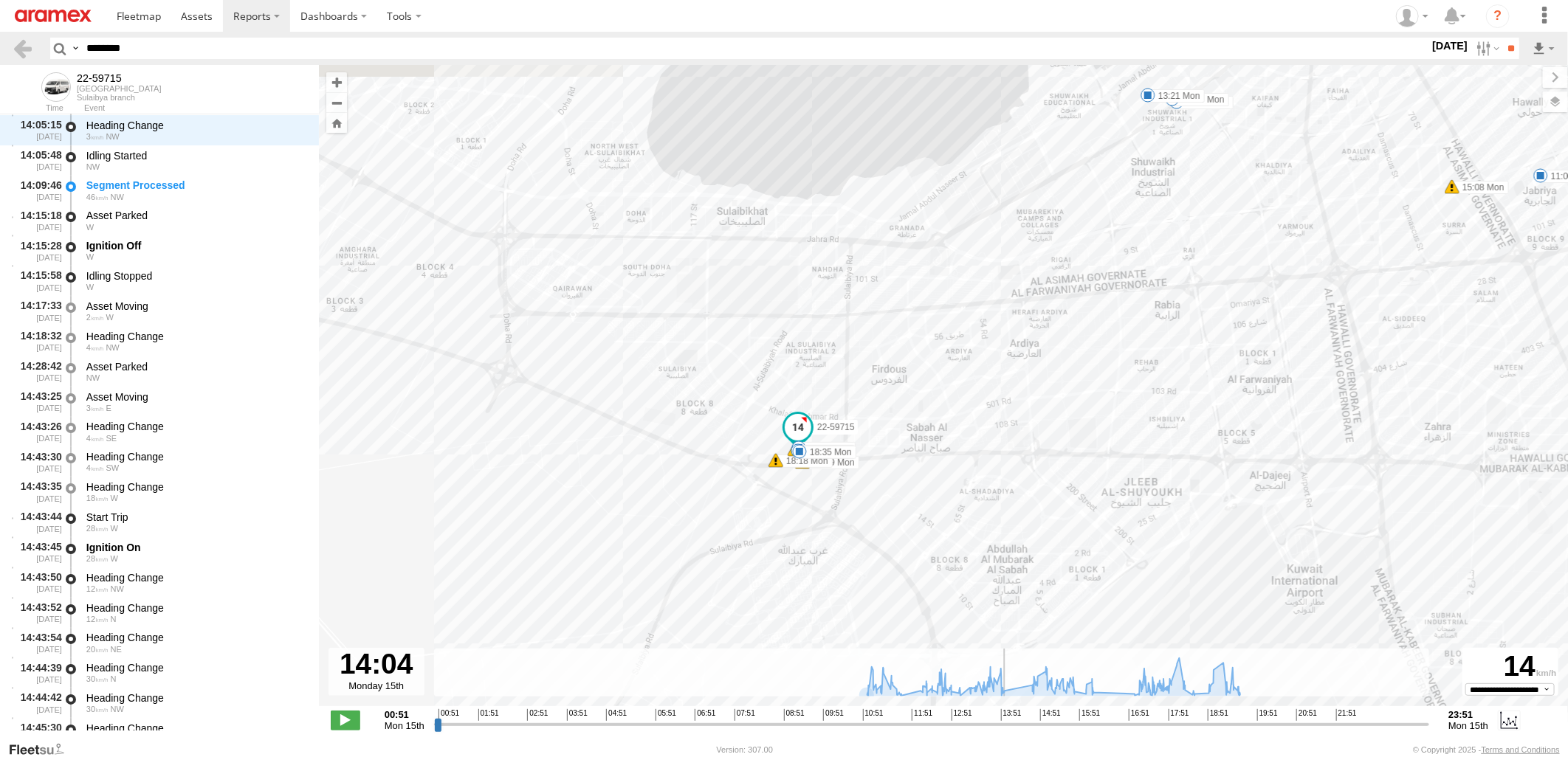
drag, startPoint x: 435, startPoint y: 726, endPoint x: 1005, endPoint y: 734, distance: 570.1
type input "**********"
click at [1005, 732] on input "range" at bounding box center [932, 724] width 996 height 14
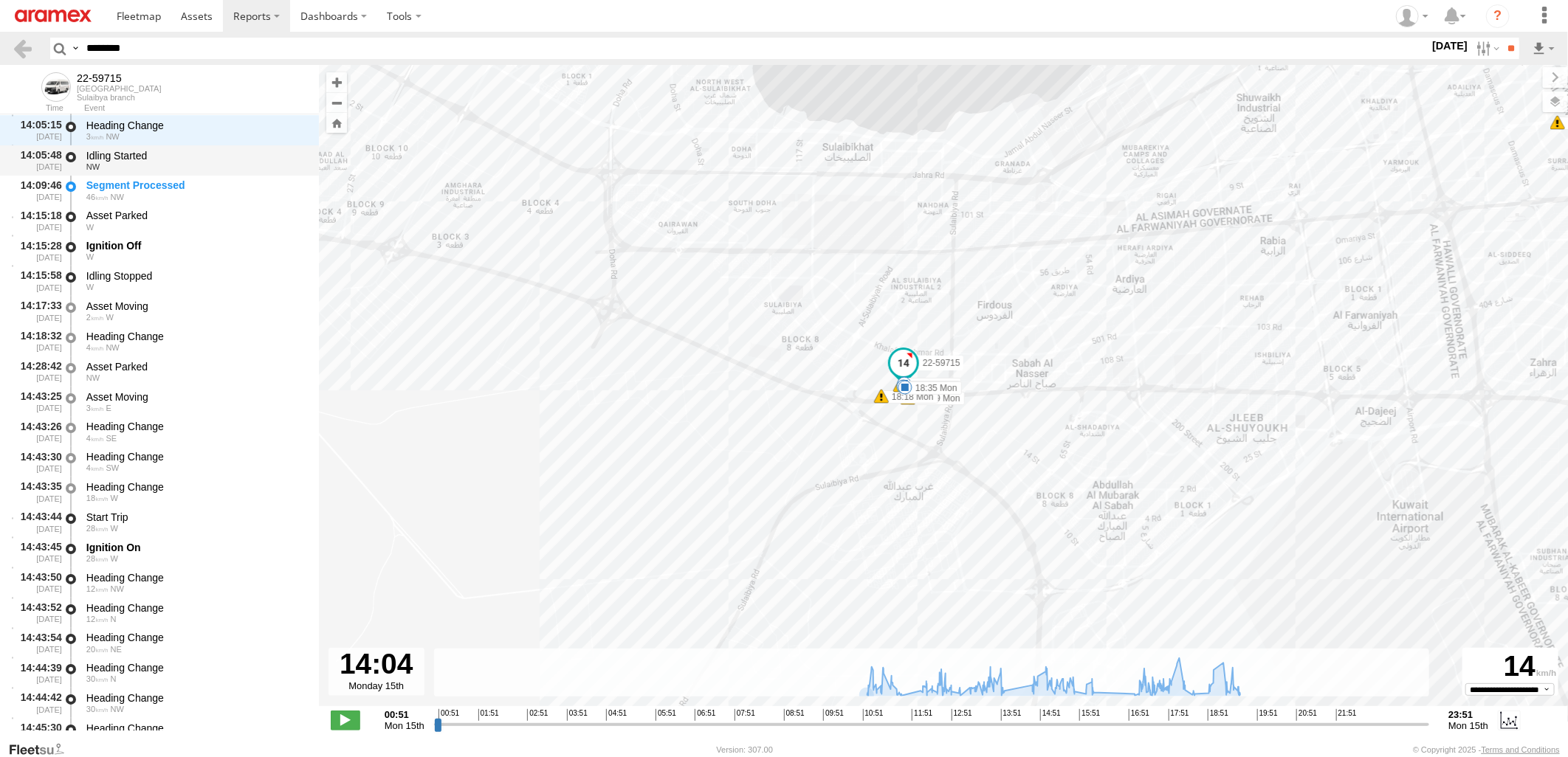
click at [207, 158] on div "Idling Started" at bounding box center [195, 155] width 218 height 14
click at [204, 189] on div "Segment Processed" at bounding box center [195, 185] width 218 height 14
